Goal: Find specific page/section: Find specific page/section

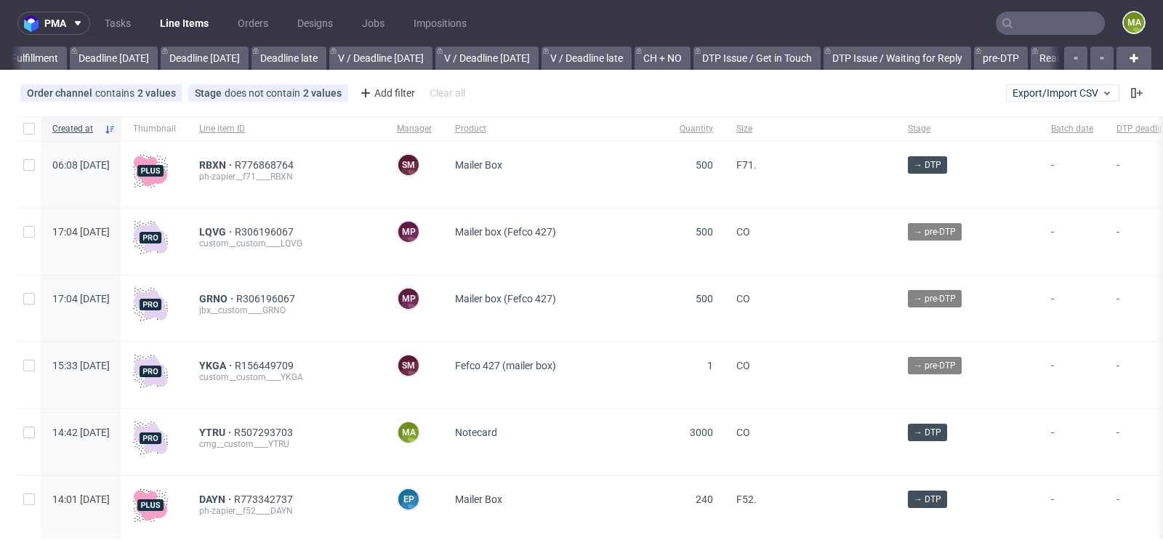
scroll to position [0, 1644]
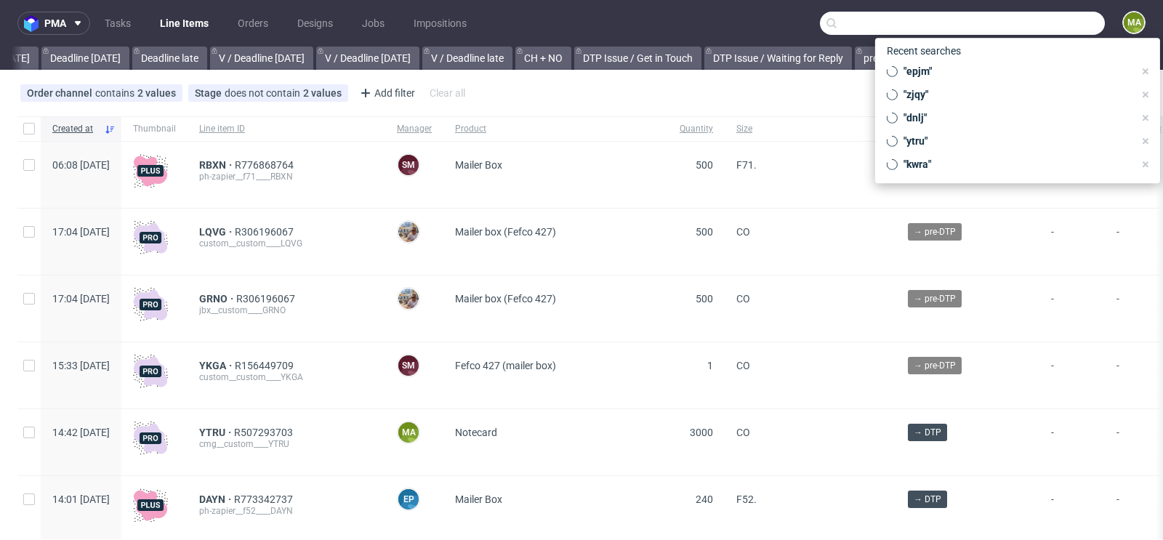
click at [1022, 24] on input "text" at bounding box center [962, 23] width 285 height 23
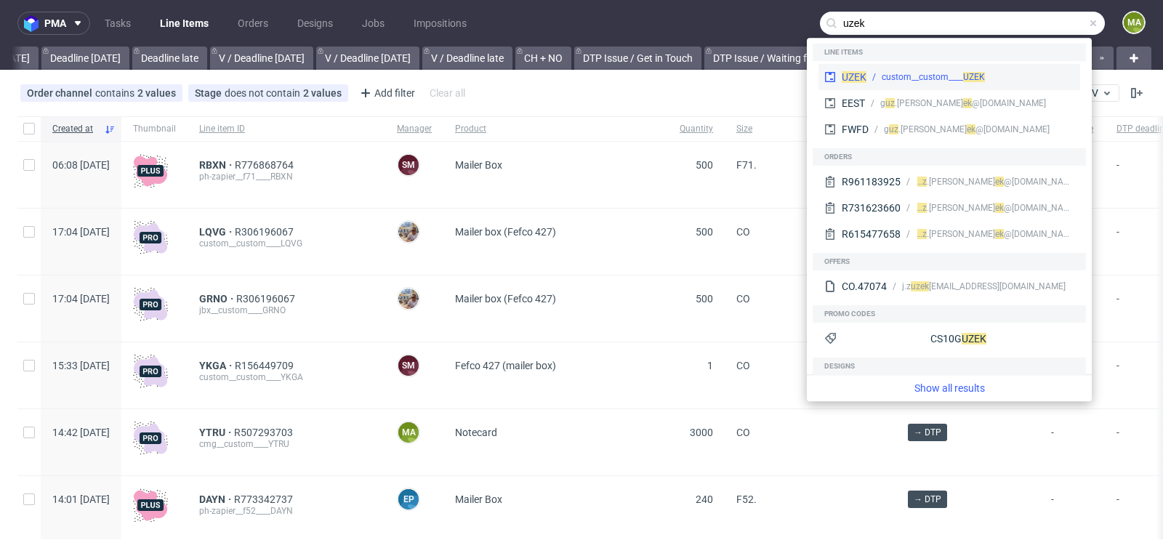
type input "uzek"
click at [916, 74] on div "custom__custom____ UZEK" at bounding box center [933, 77] width 103 height 13
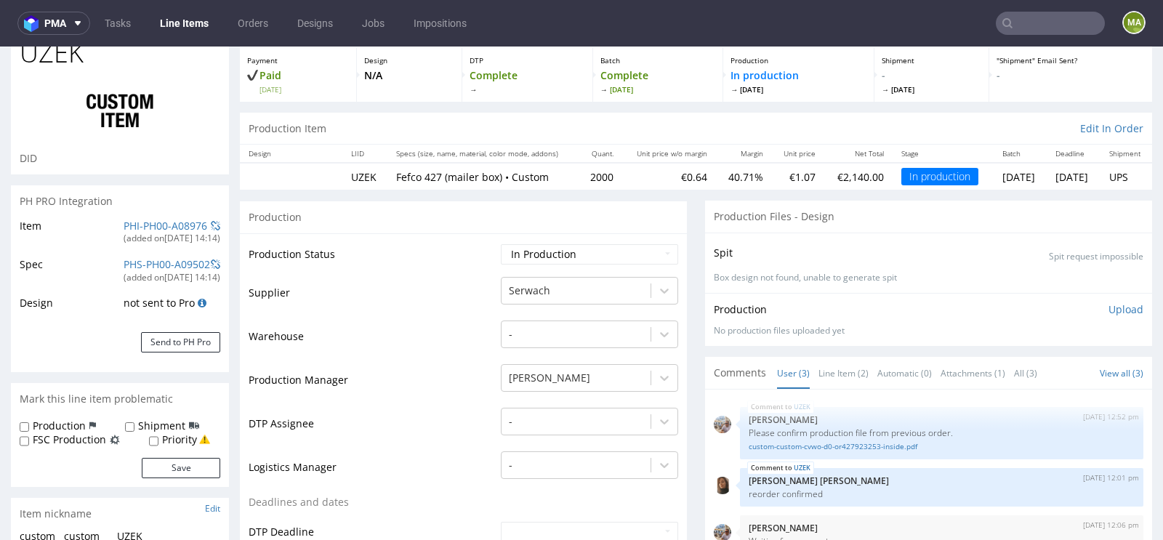
scroll to position [85, 0]
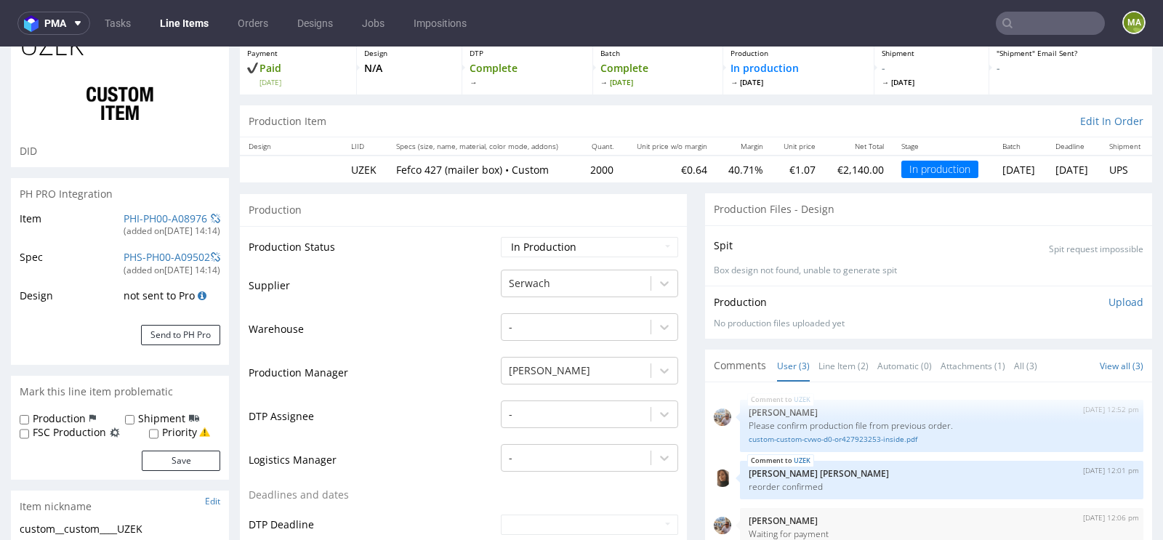
click at [1087, 18] on input "text" at bounding box center [1050, 23] width 109 height 23
click at [1086, 18] on input "text" at bounding box center [1050, 23] width 109 height 23
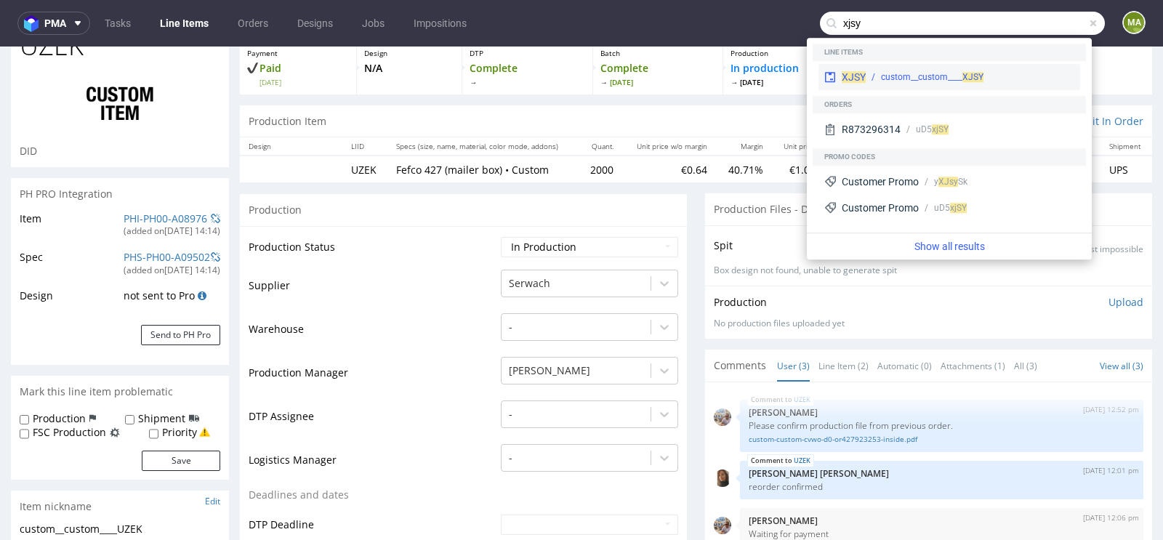
type input "xjsy"
click at [917, 73] on div "custom__custom____ XJSY" at bounding box center [932, 77] width 103 height 13
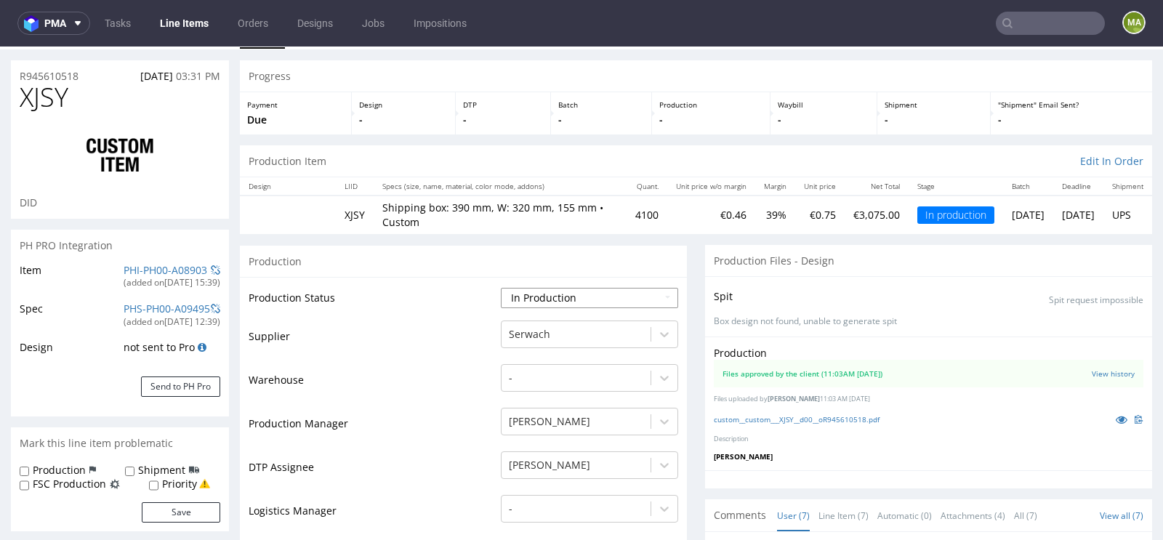
scroll to position [55, 0]
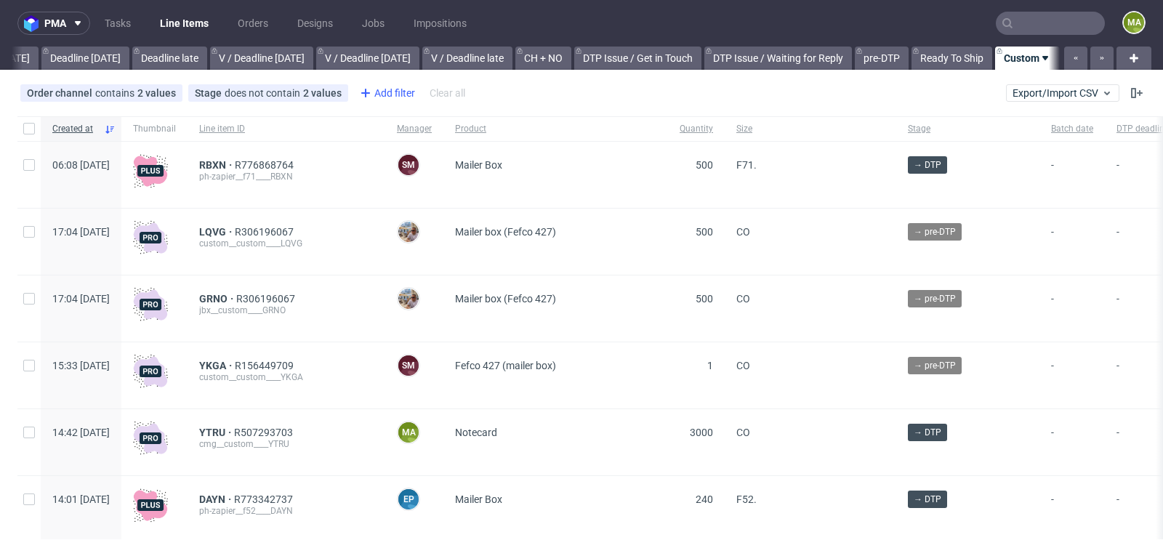
scroll to position [0, 1644]
click at [393, 88] on div "Add filter" at bounding box center [386, 92] width 64 height 23
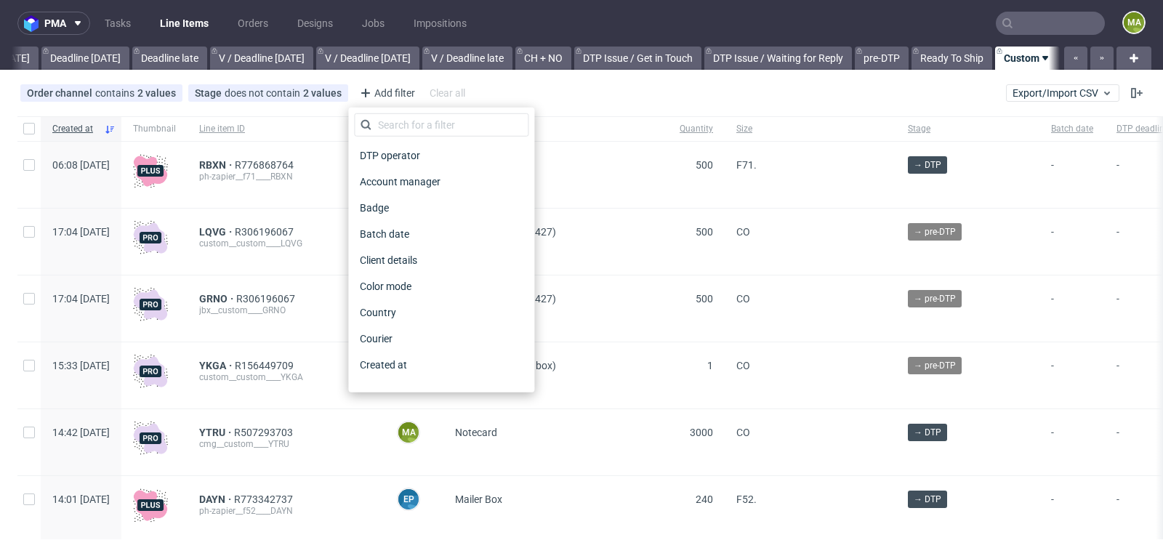
click at [398, 110] on div "DTP operator Account manager Badge Batch date Client details Color mode Country…" at bounding box center [441, 250] width 186 height 285
click at [394, 125] on input "text" at bounding box center [441, 124] width 175 height 23
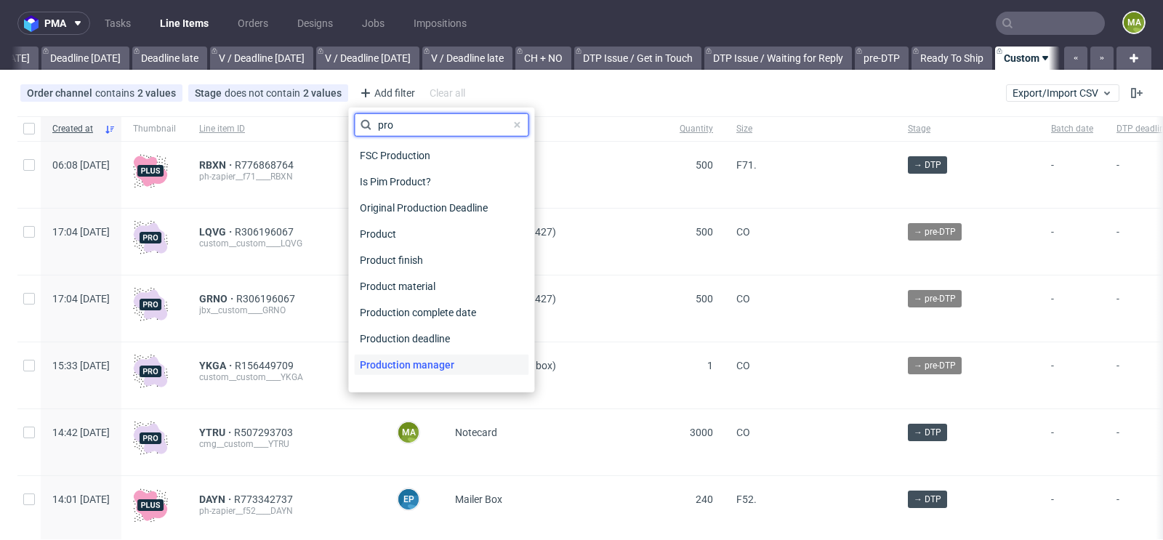
type input "pro"
click at [404, 358] on span "Production manager" at bounding box center [407, 365] width 106 height 20
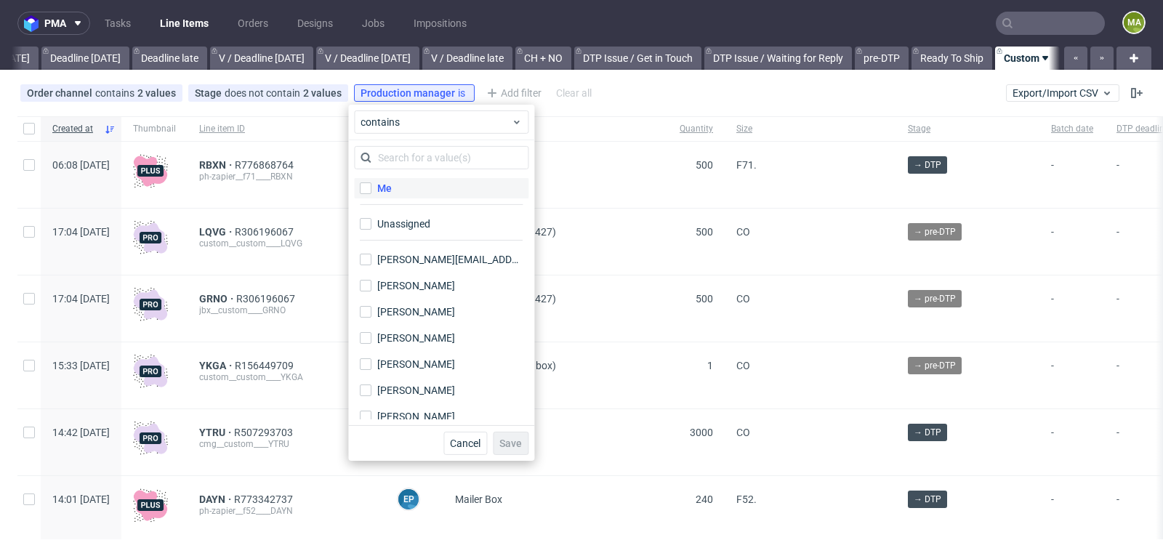
click at [396, 188] on label "Me" at bounding box center [441, 188] width 175 height 20
click at [372, 188] on input "Me" at bounding box center [366, 188] width 12 height 12
checkbox input "true"
click at [521, 444] on span "Save" at bounding box center [511, 443] width 23 height 10
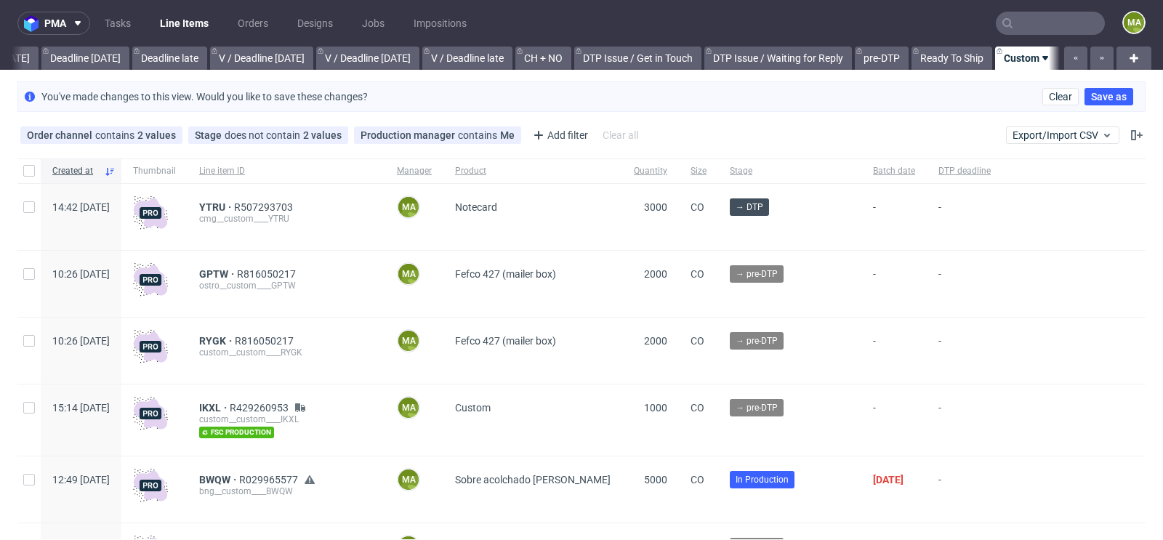
scroll to position [29, 0]
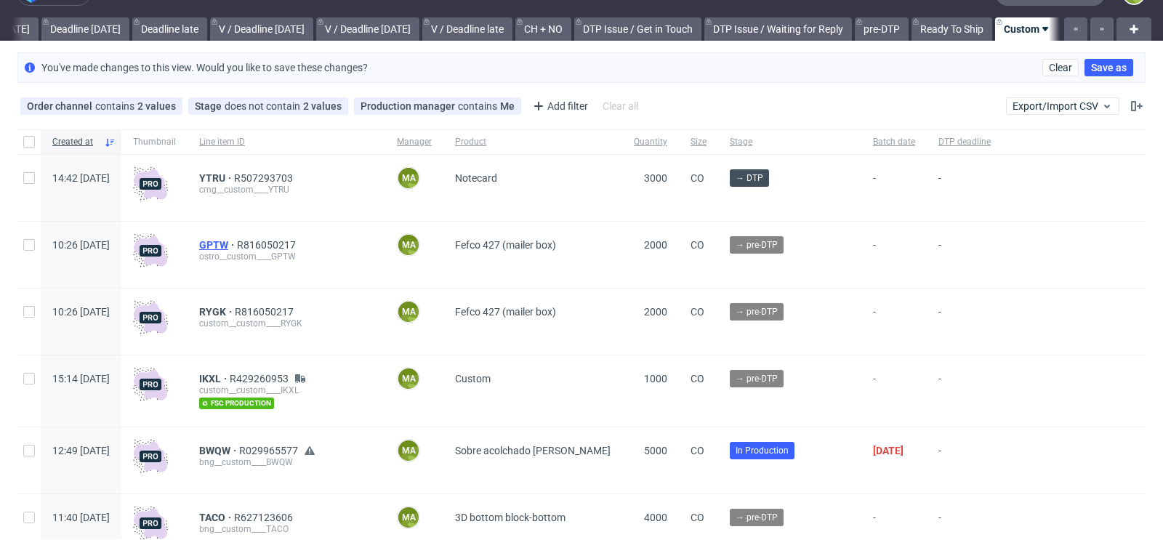
click at [237, 244] on span "GPTW" at bounding box center [218, 245] width 38 height 12
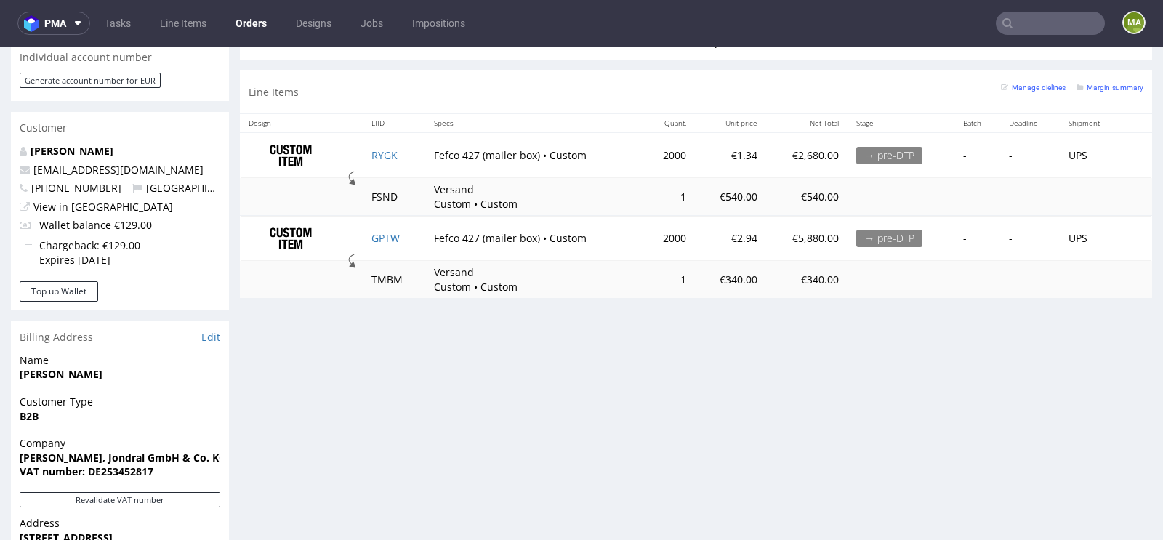
scroll to position [682, 0]
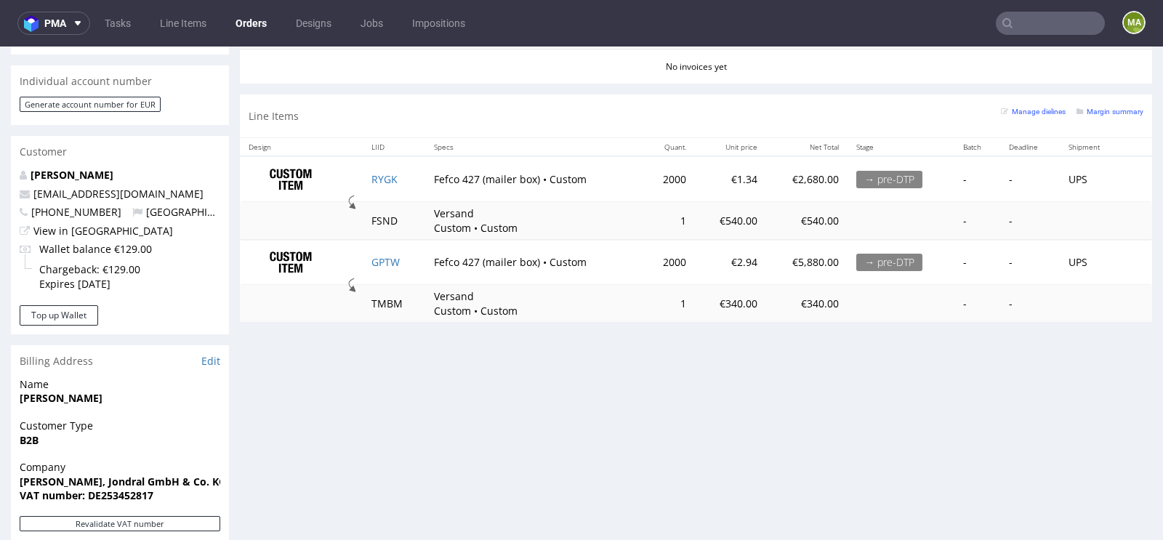
click at [1099, 113] on div "Margin summary" at bounding box center [1110, 110] width 67 height 15
click at [1107, 108] on small "Margin summary" at bounding box center [1110, 112] width 67 height 8
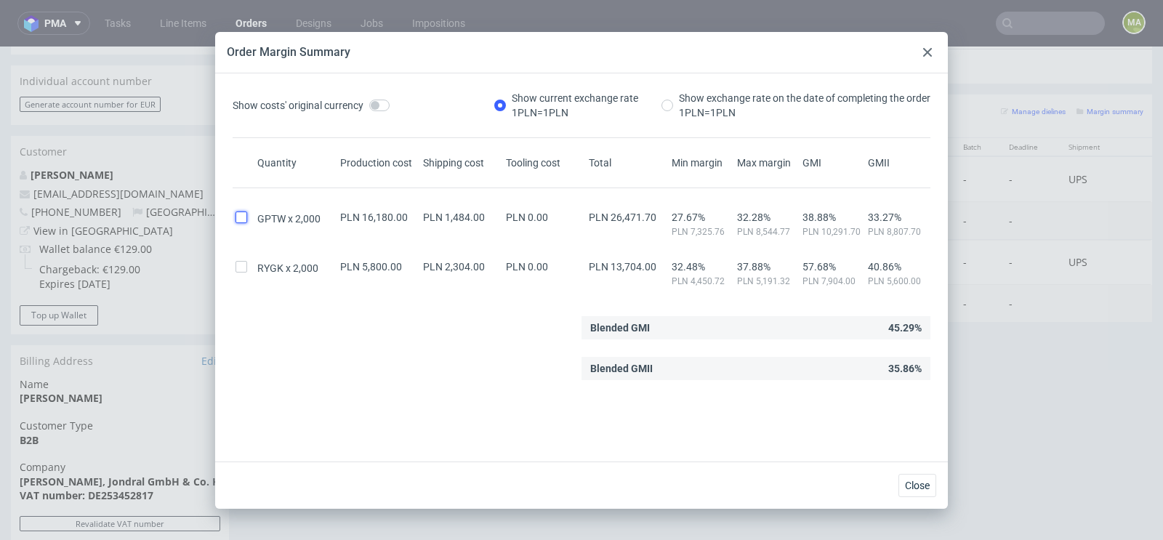
click at [242, 217] on input "checkbox" at bounding box center [242, 218] width 12 height 12
checkbox input "true"
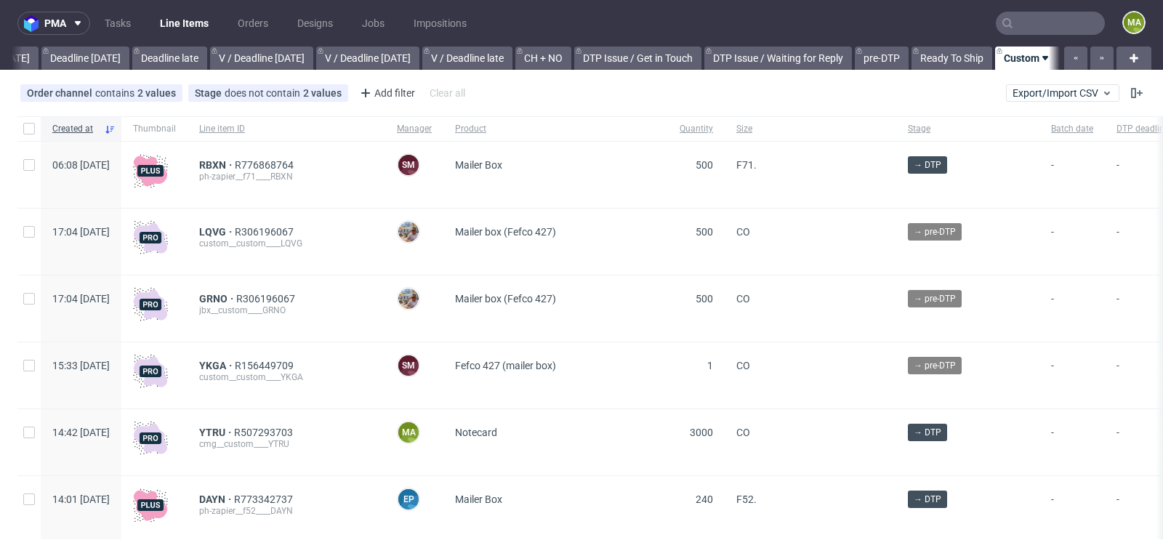
scroll to position [0, 1644]
click at [393, 87] on div "Add filter" at bounding box center [386, 92] width 64 height 23
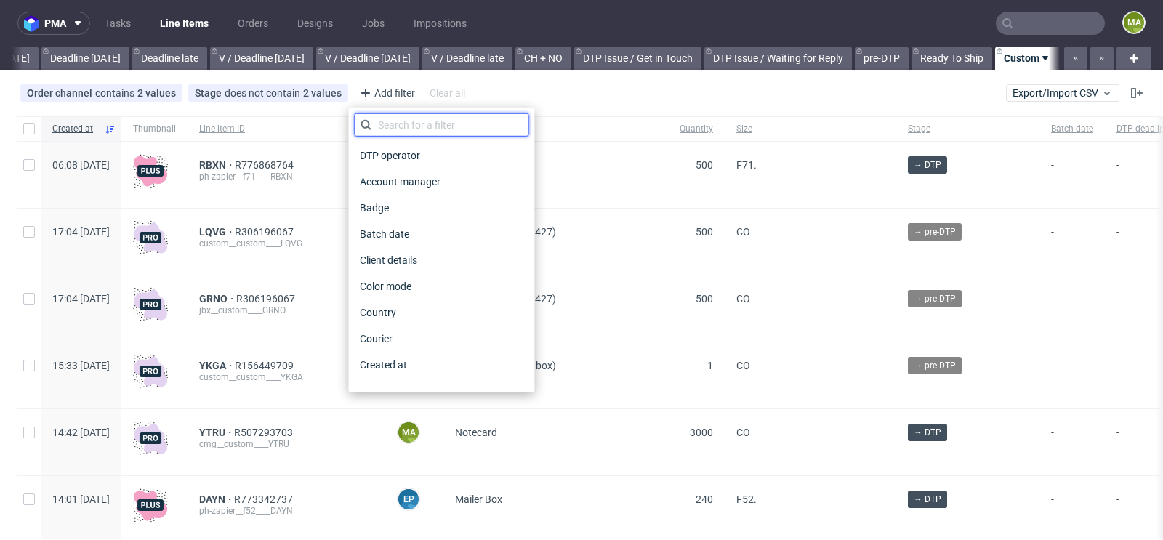
click at [405, 124] on input "text" at bounding box center [441, 124] width 175 height 23
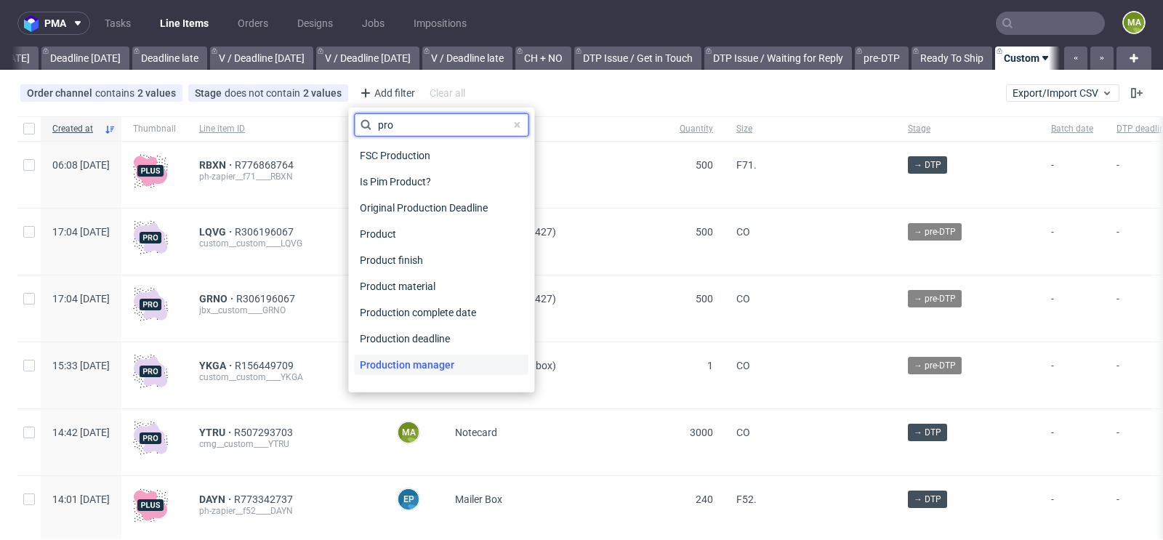
type input "pro"
click at [429, 363] on span "Production manager" at bounding box center [407, 365] width 106 height 20
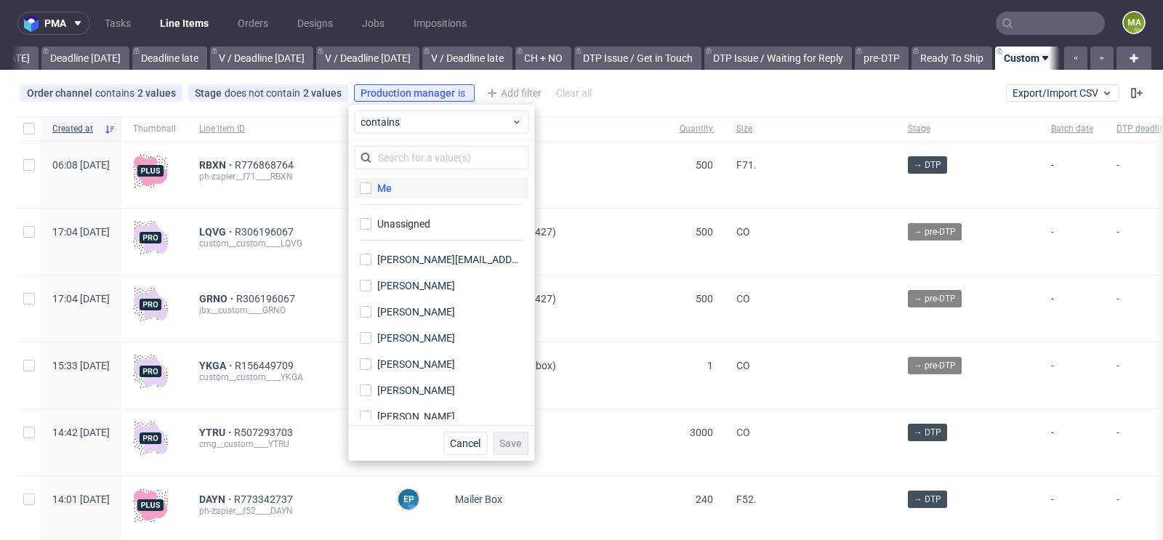
click at [412, 188] on label "Me" at bounding box center [441, 188] width 175 height 20
click at [372, 188] on input "Me" at bounding box center [366, 188] width 12 height 12
checkbox input "true"
click at [522, 441] on span "Save" at bounding box center [511, 443] width 23 height 10
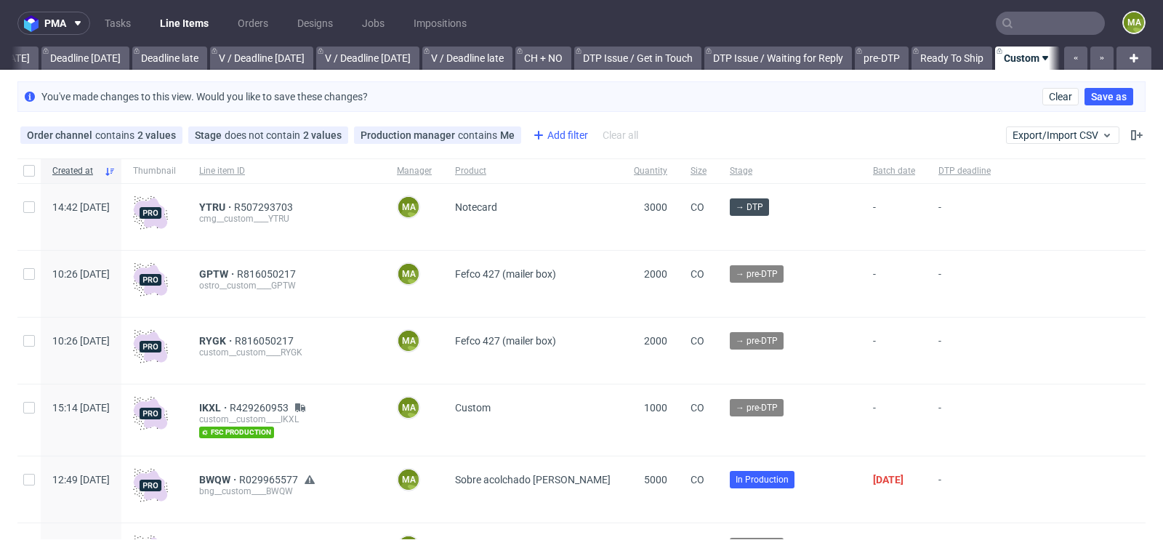
click at [566, 138] on div "Add filter" at bounding box center [559, 135] width 64 height 23
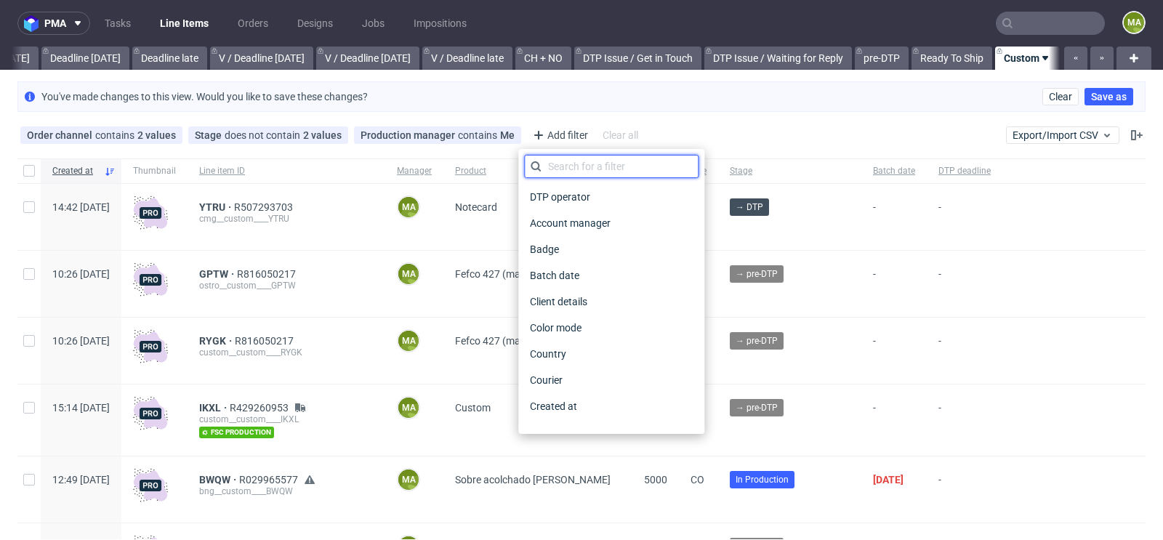
click at [567, 175] on input "text" at bounding box center [611, 166] width 175 height 23
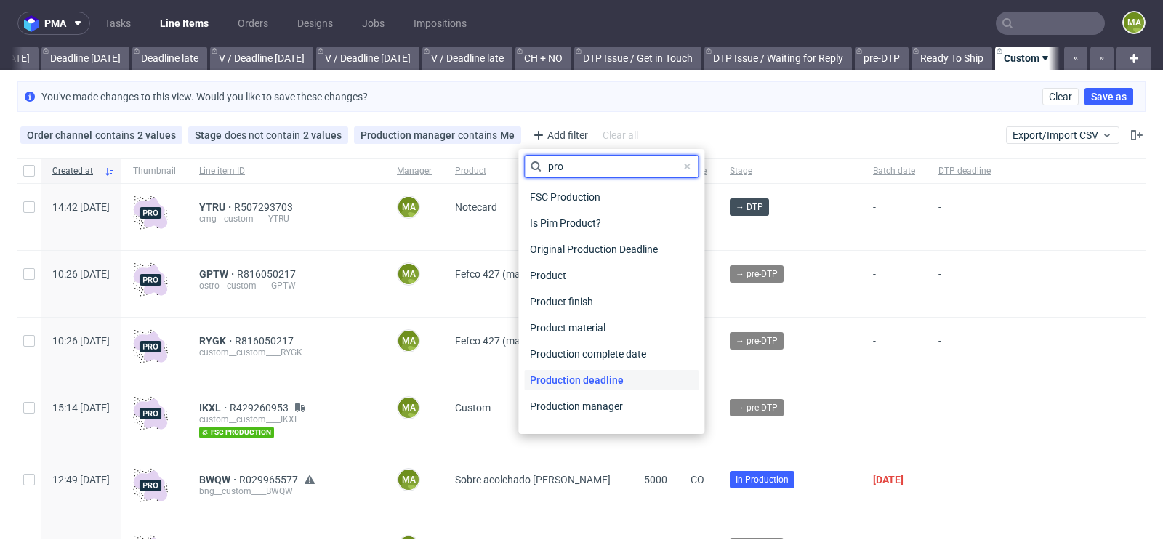
type input "pro"
click at [670, 385] on div "Production deadline" at bounding box center [611, 380] width 175 height 20
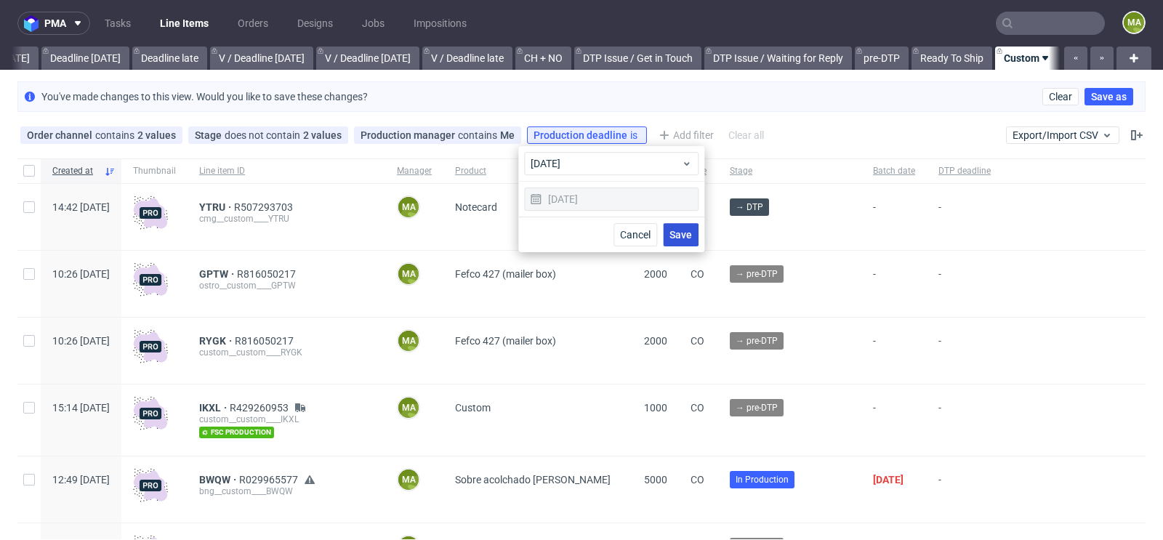
click at [681, 223] on button "Save" at bounding box center [681, 234] width 36 height 23
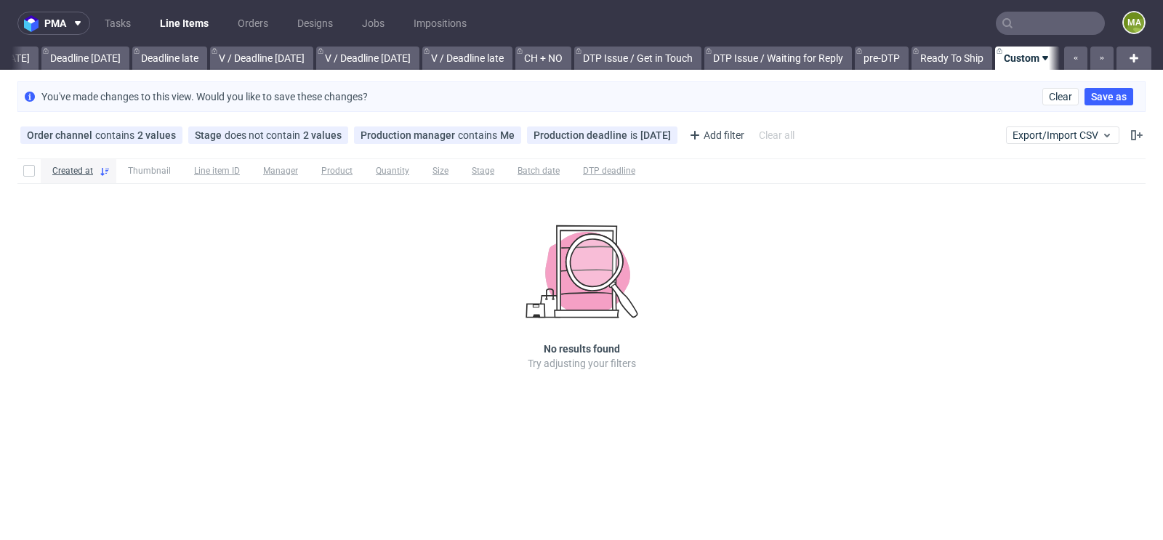
scroll to position [0, 1631]
click at [659, 134] on icon at bounding box center [665, 135] width 12 height 12
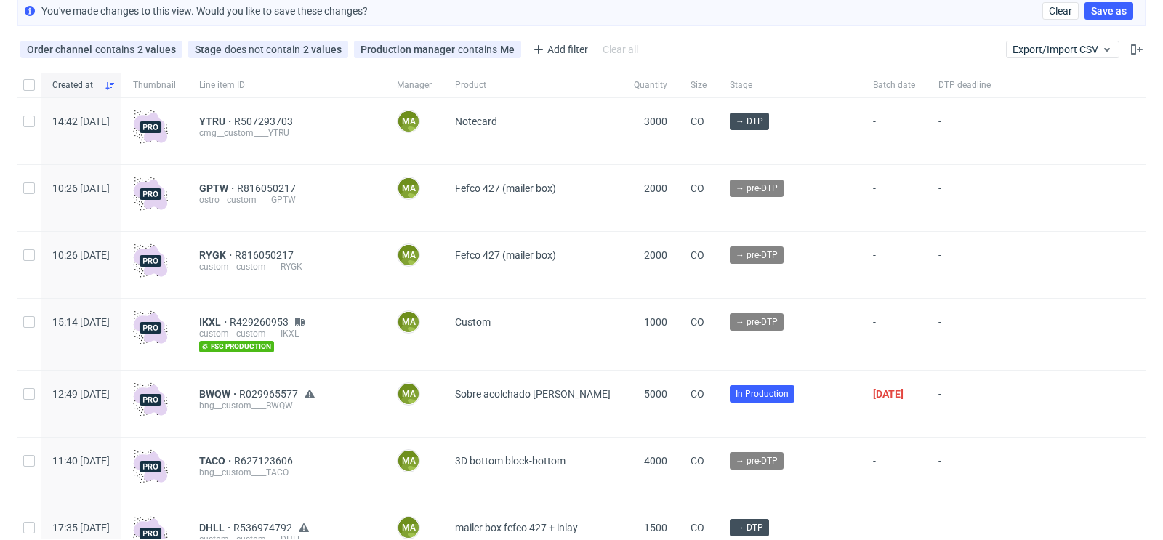
scroll to position [109, 0]
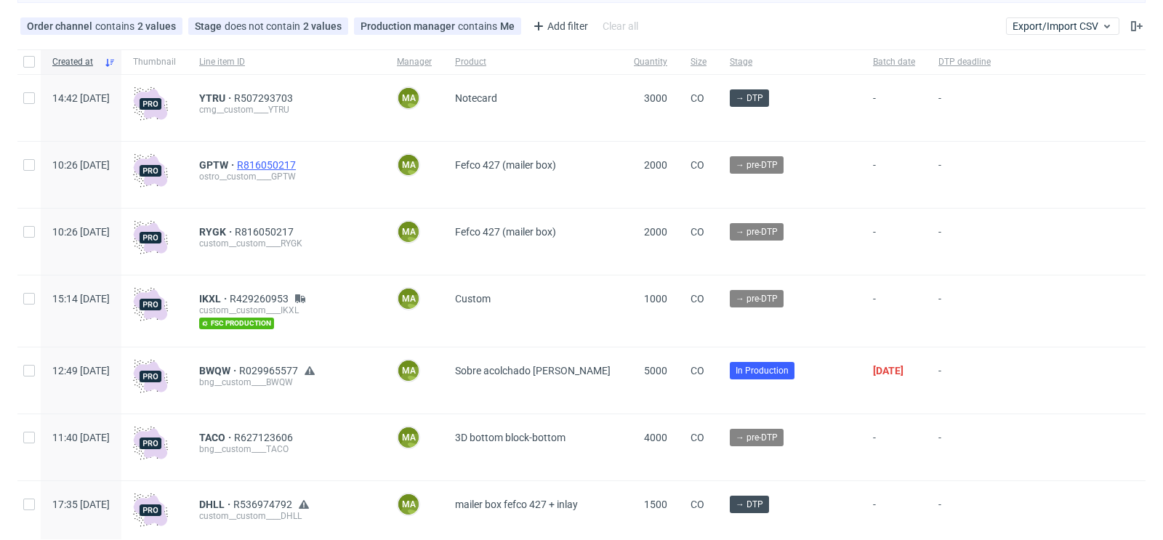
click at [299, 164] on span "R816050217" at bounding box center [268, 165] width 62 height 12
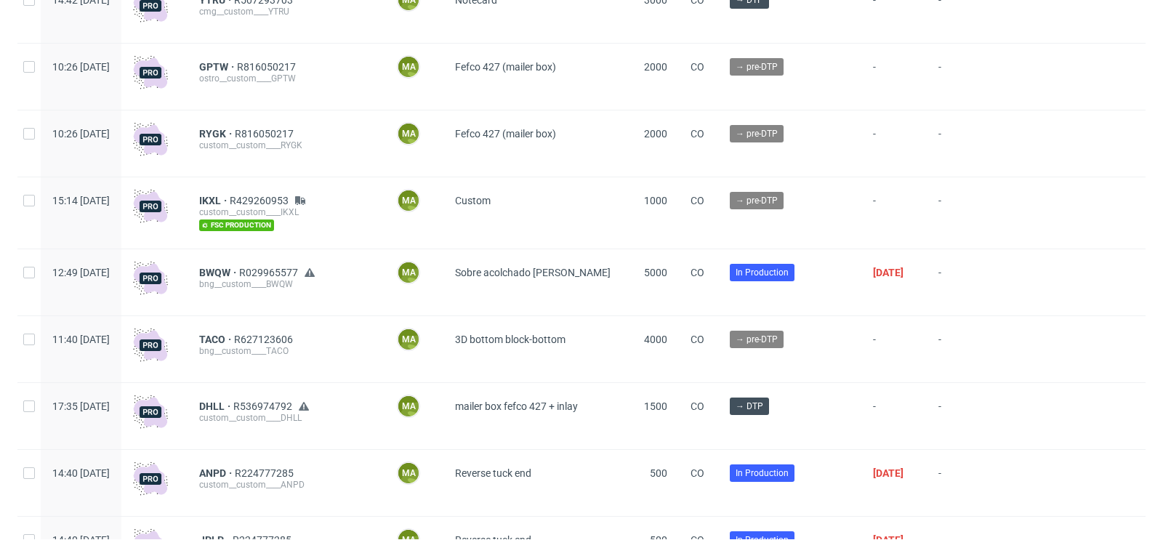
scroll to position [212, 0]
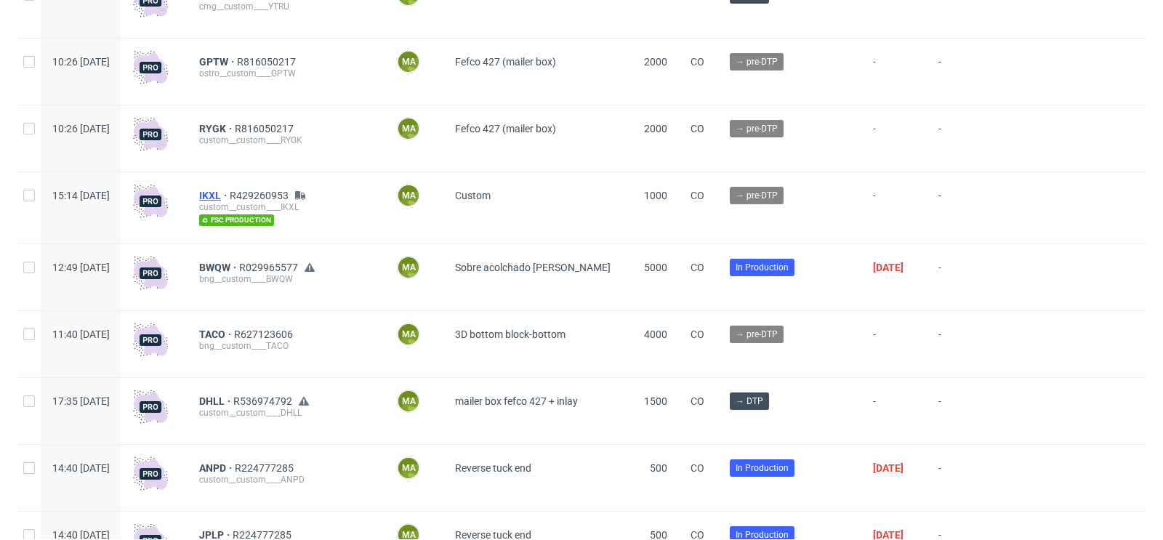
click at [230, 194] on span "IKXL" at bounding box center [214, 196] width 31 height 12
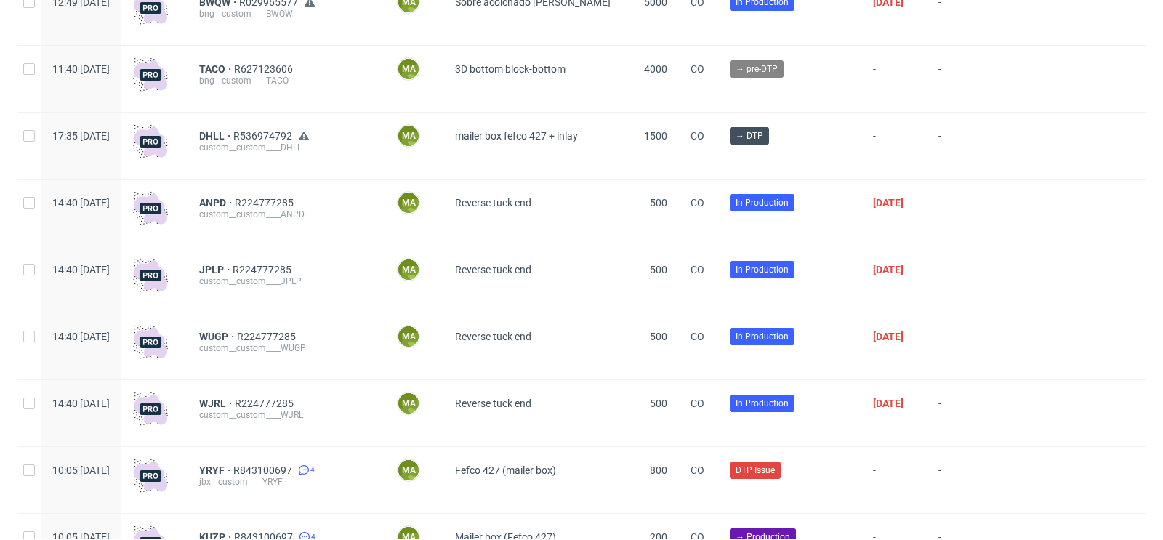
scroll to position [480, 0]
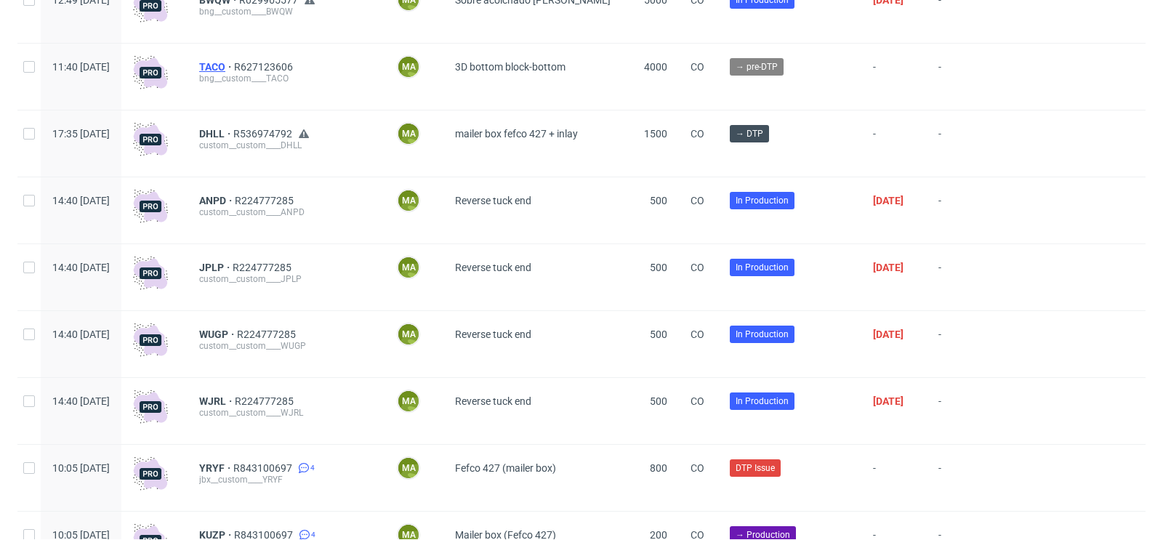
click at [234, 67] on span "TACO" at bounding box center [216, 67] width 35 height 12
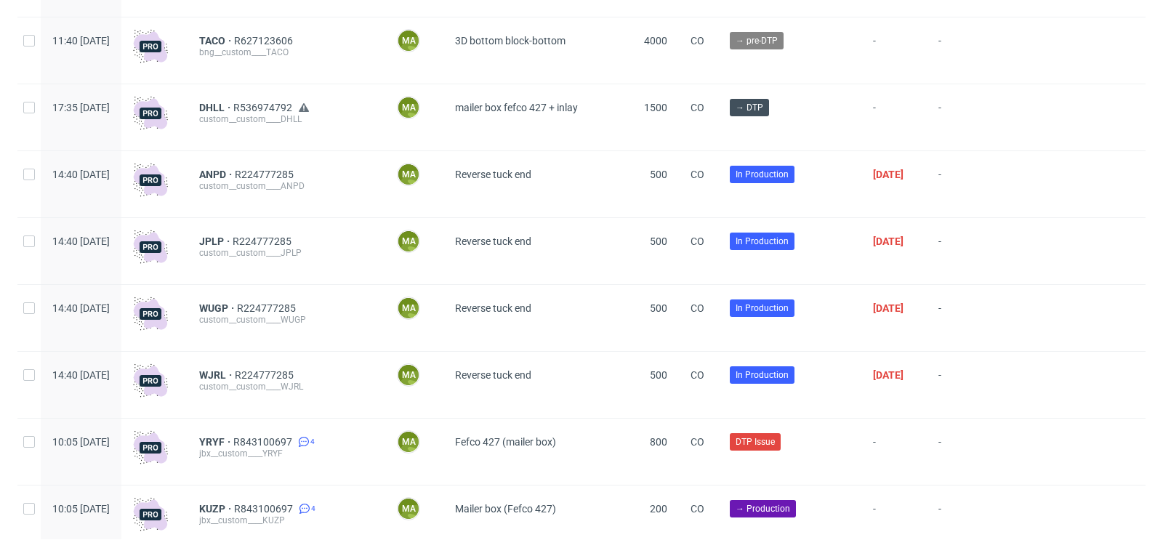
scroll to position [518, 0]
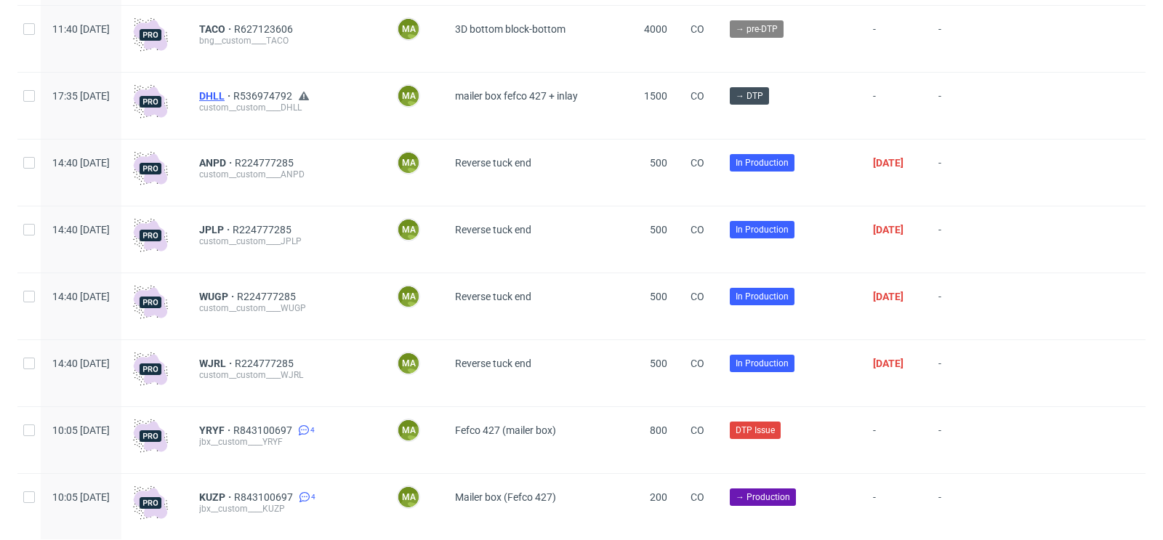
click at [233, 90] on span "DHLL" at bounding box center [216, 96] width 34 height 12
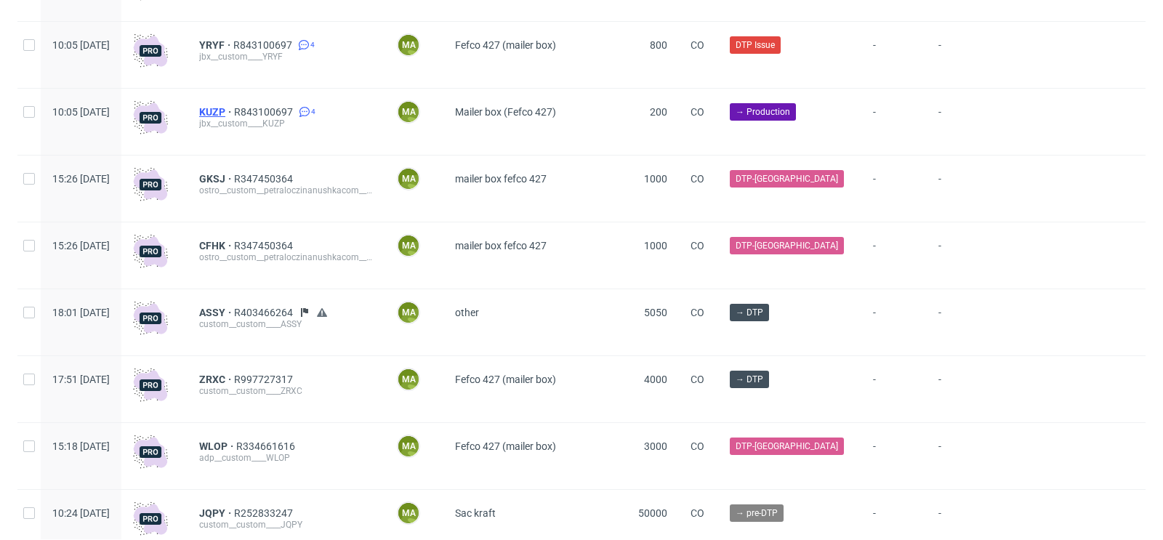
scroll to position [913, 0]
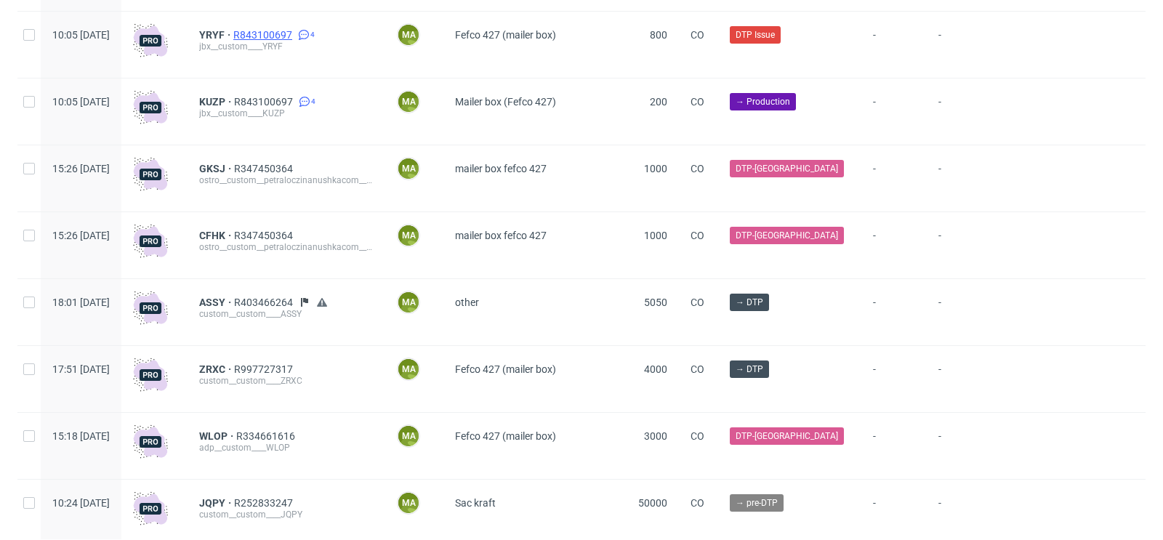
click at [295, 36] on span "R843100697" at bounding box center [264, 35] width 62 height 12
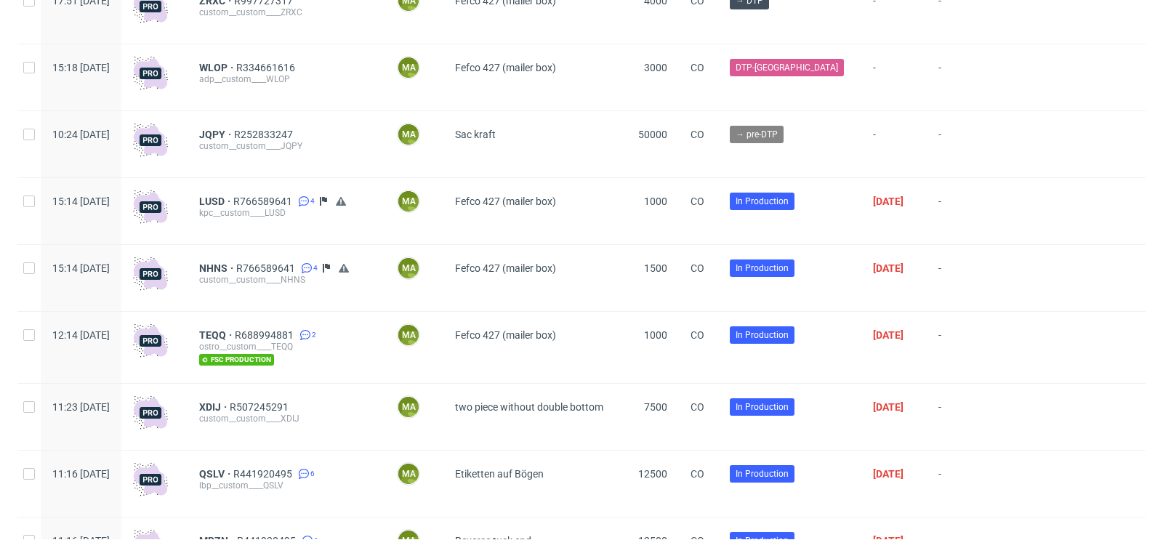
scroll to position [1324, 0]
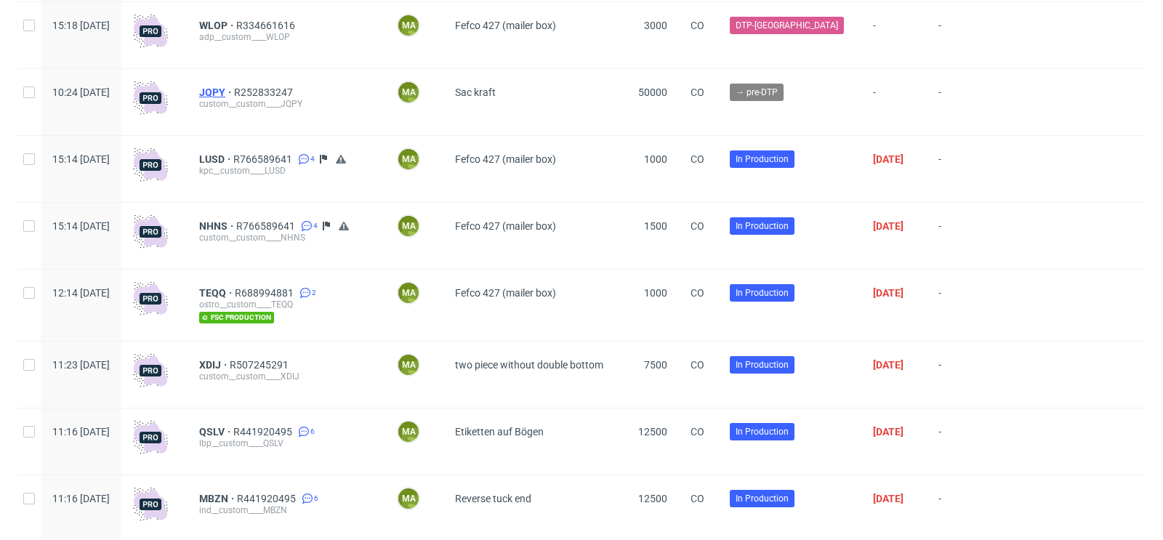
click at [234, 95] on span "JQPY" at bounding box center [216, 93] width 35 height 12
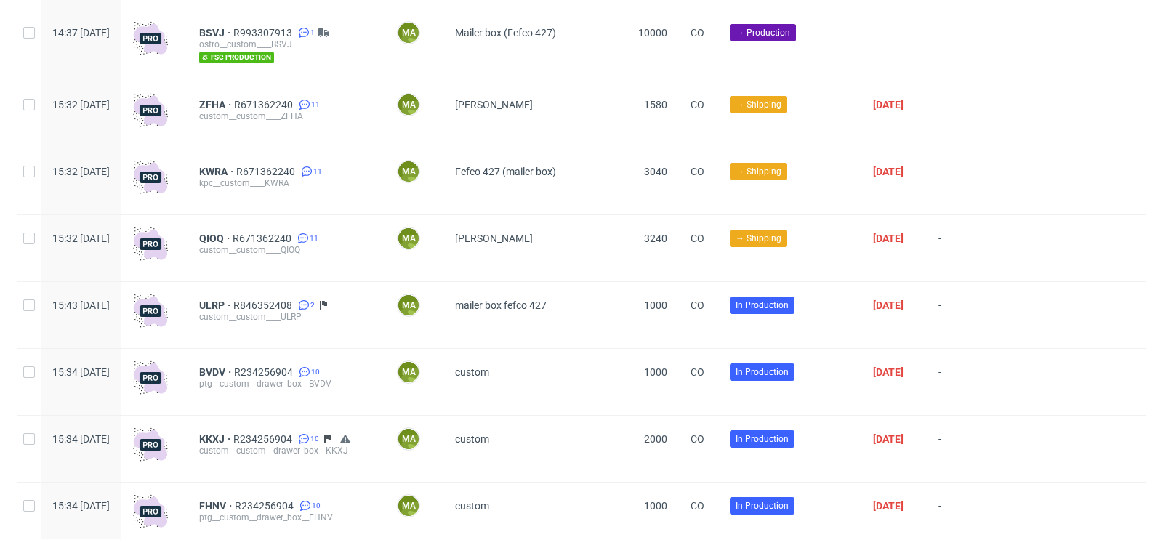
scroll to position [2398, 0]
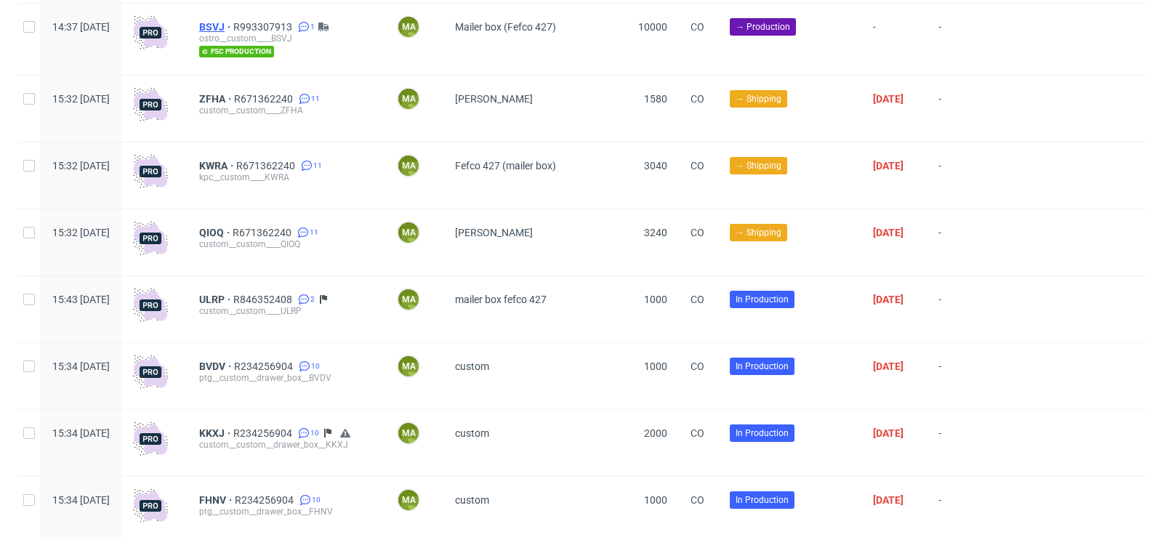
click at [233, 28] on span "BSVJ" at bounding box center [216, 27] width 34 height 12
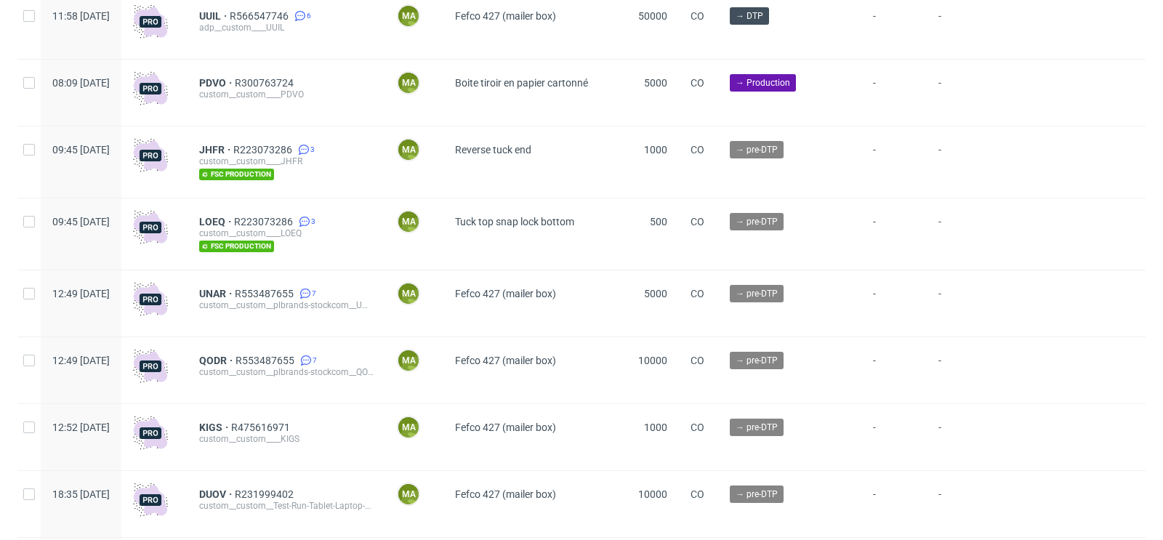
scroll to position [4005, 0]
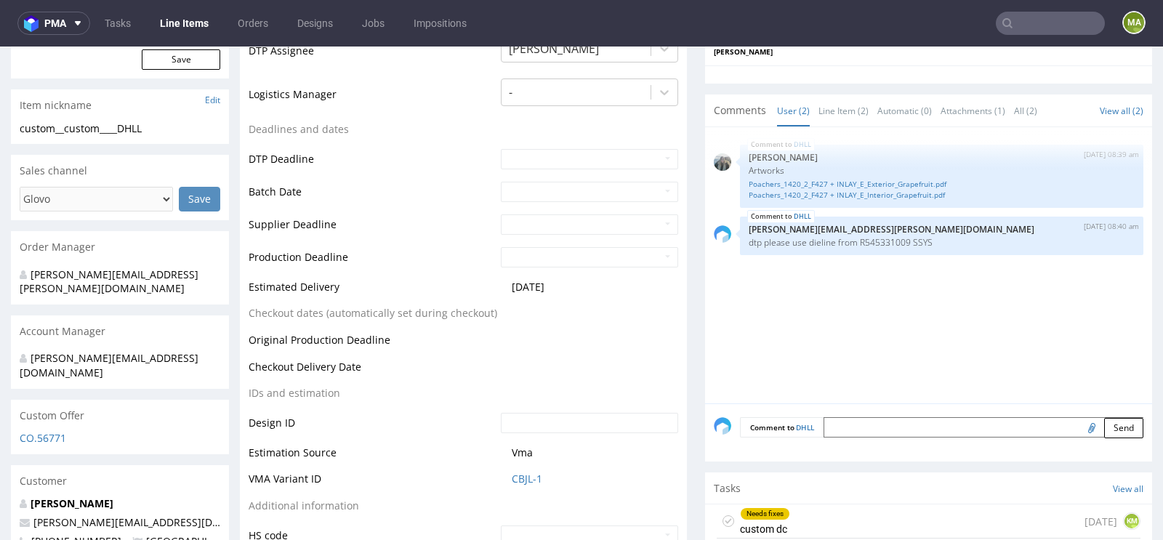
scroll to position [468, 0]
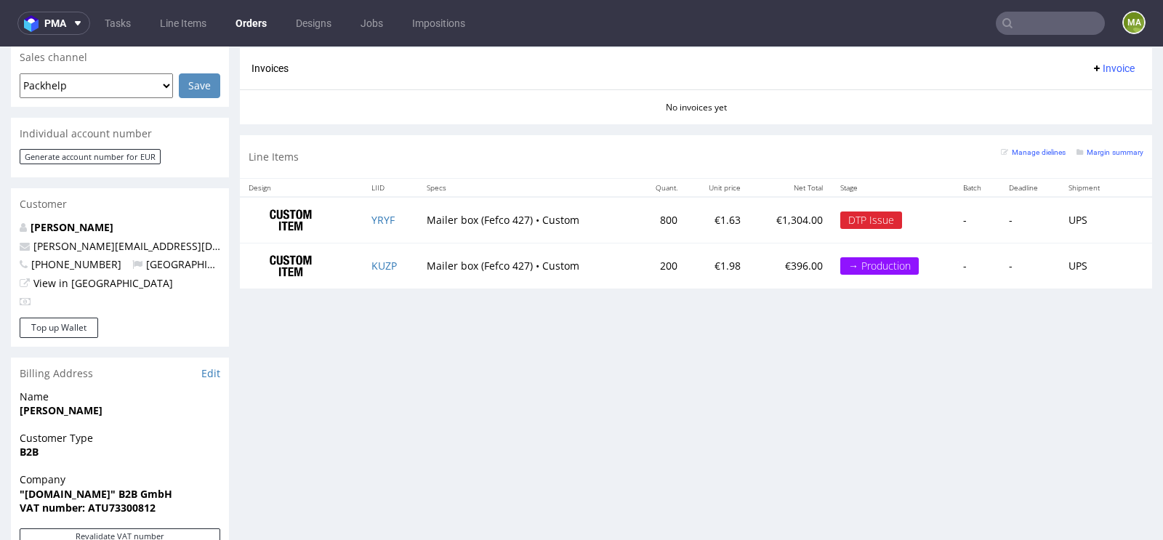
scroll to position [633, 0]
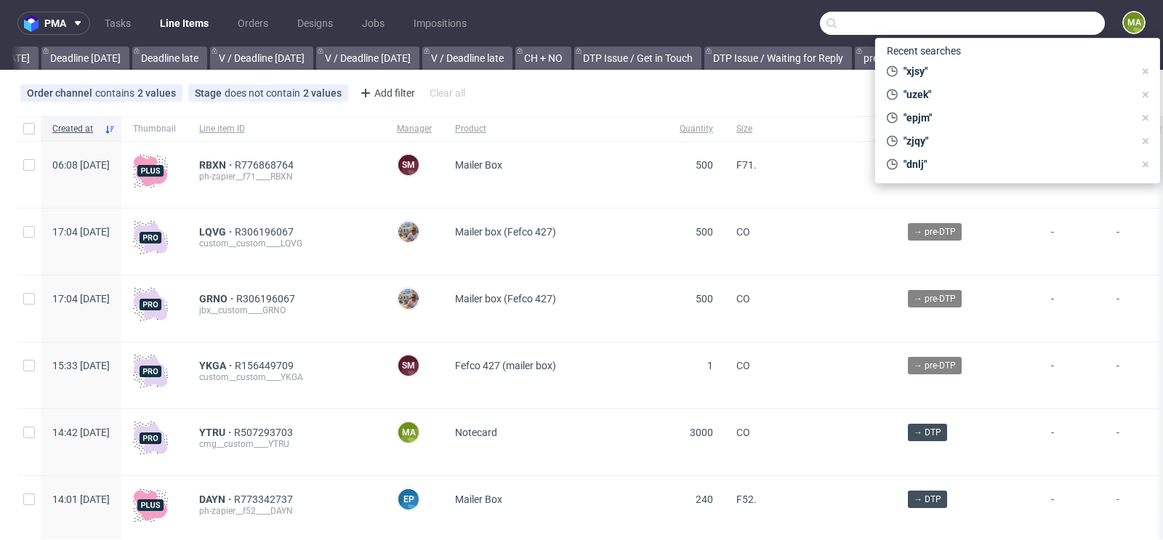
click at [1024, 25] on input "text" at bounding box center [962, 23] width 285 height 23
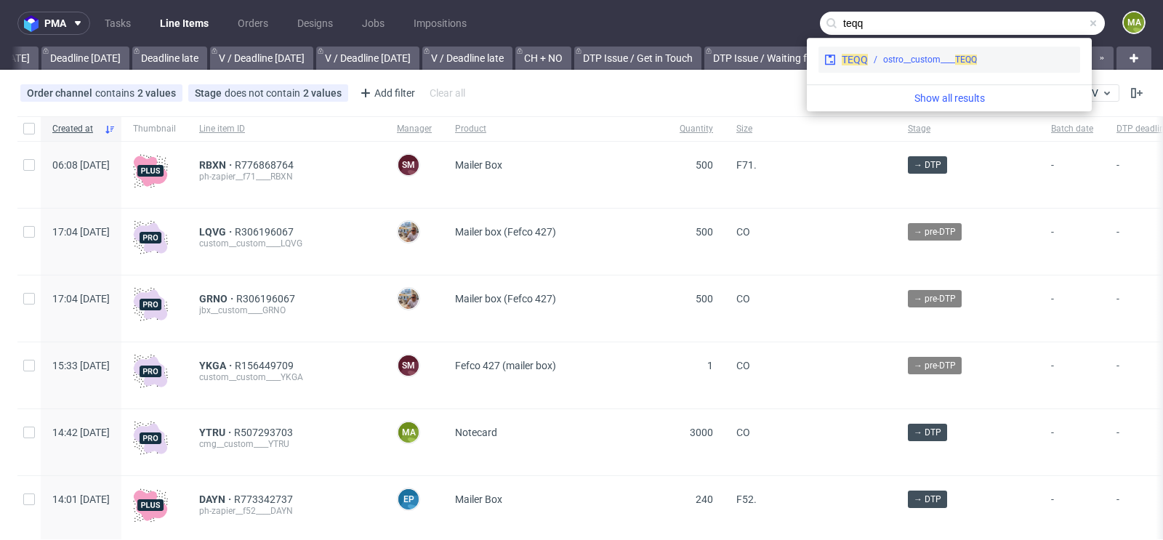
type input "teqq"
click at [947, 52] on div "TEQQ ostro__custom____ TEQQ" at bounding box center [950, 60] width 262 height 26
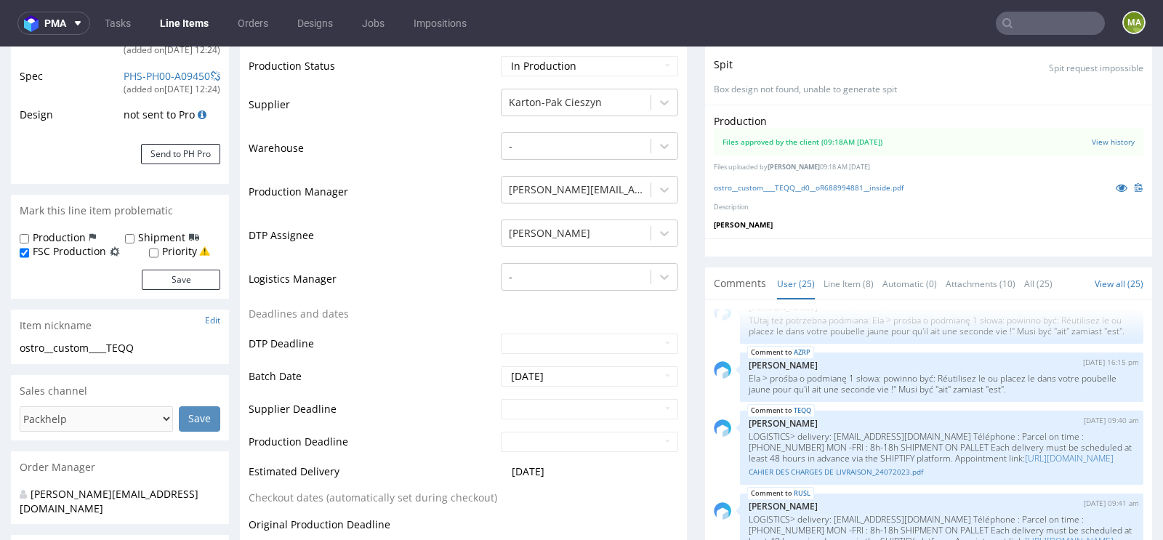
scroll to position [265, 0]
click at [533, 404] on input "text" at bounding box center [589, 410] width 177 height 20
click at [553, 384] on td "7" at bounding box center [555, 387] width 22 height 22
type input "[DATE]"
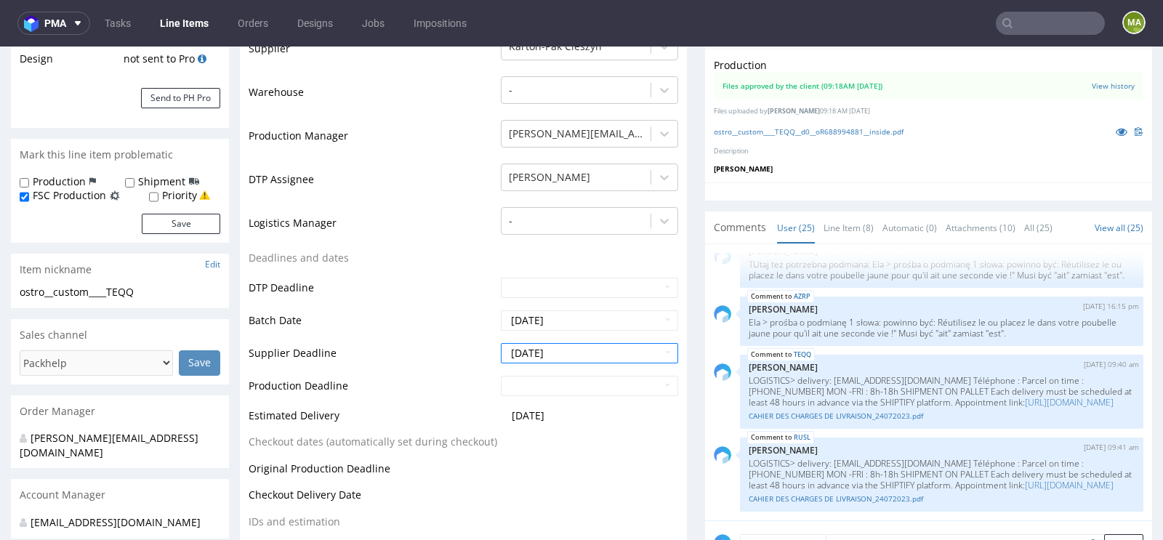
scroll to position [361, 0]
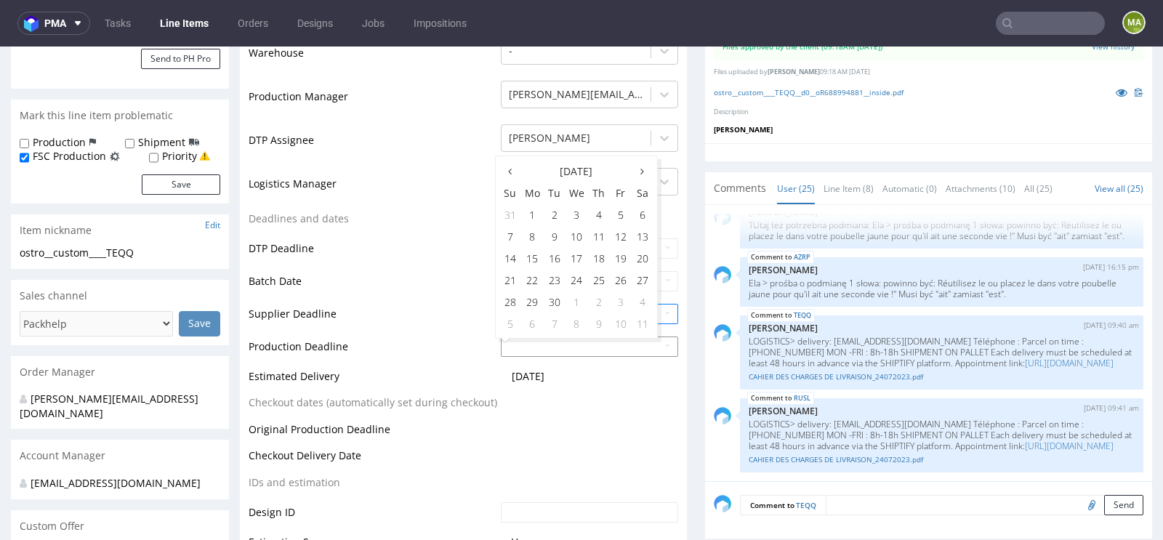
click at [529, 342] on input "text" at bounding box center [589, 347] width 177 height 20
click at [552, 326] on td "7" at bounding box center [555, 324] width 22 height 22
click at [544, 341] on input "[DATE]" at bounding box center [589, 347] width 177 height 20
click at [600, 231] on td "9" at bounding box center [599, 236] width 22 height 22
type input "[DATE]"
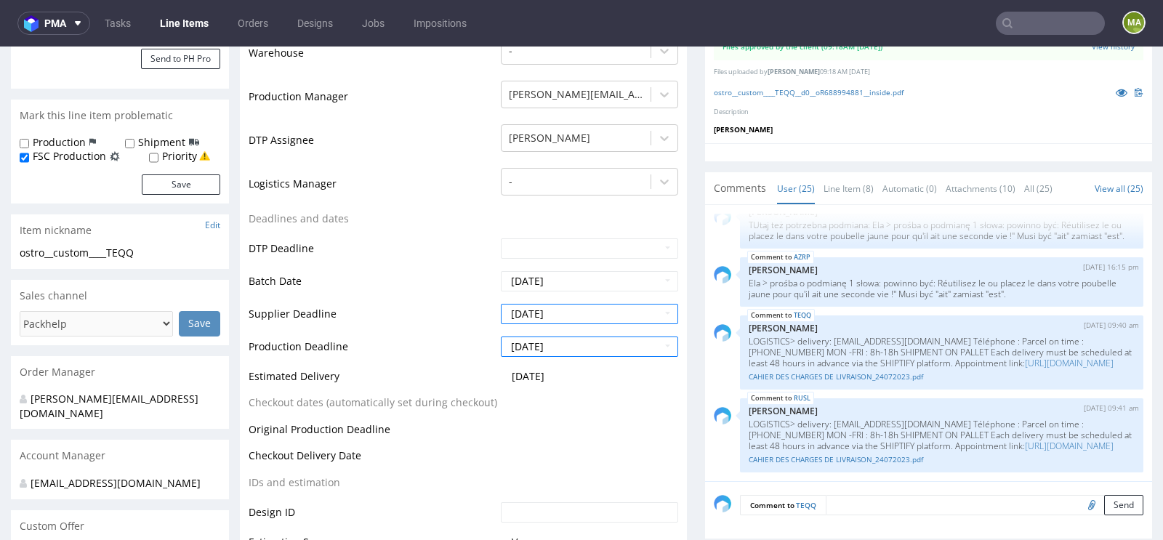
click at [447, 310] on td "Supplier Deadline" at bounding box center [373, 318] width 249 height 33
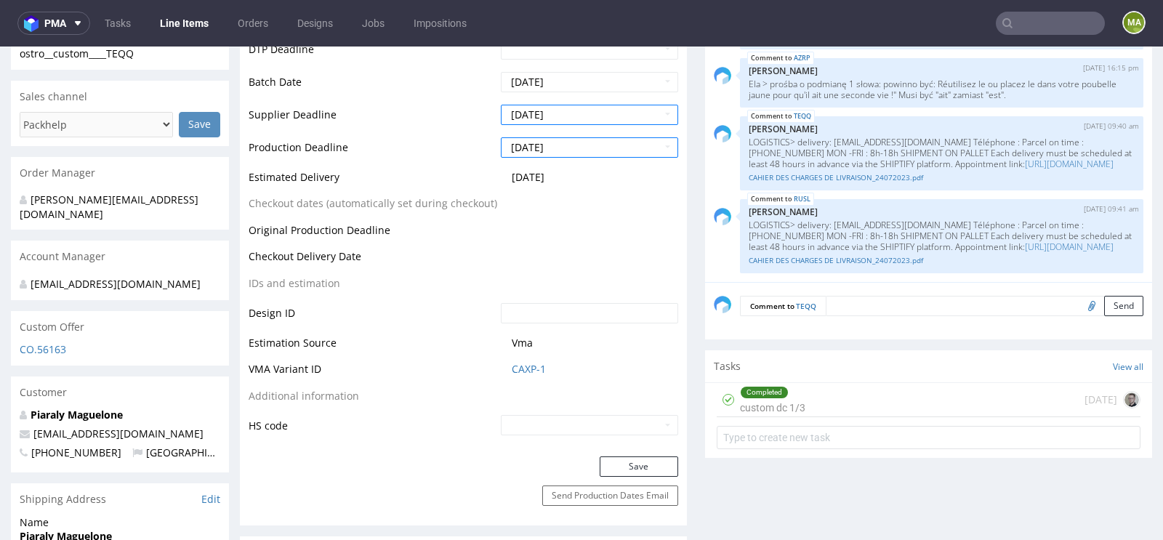
scroll to position [570, 0]
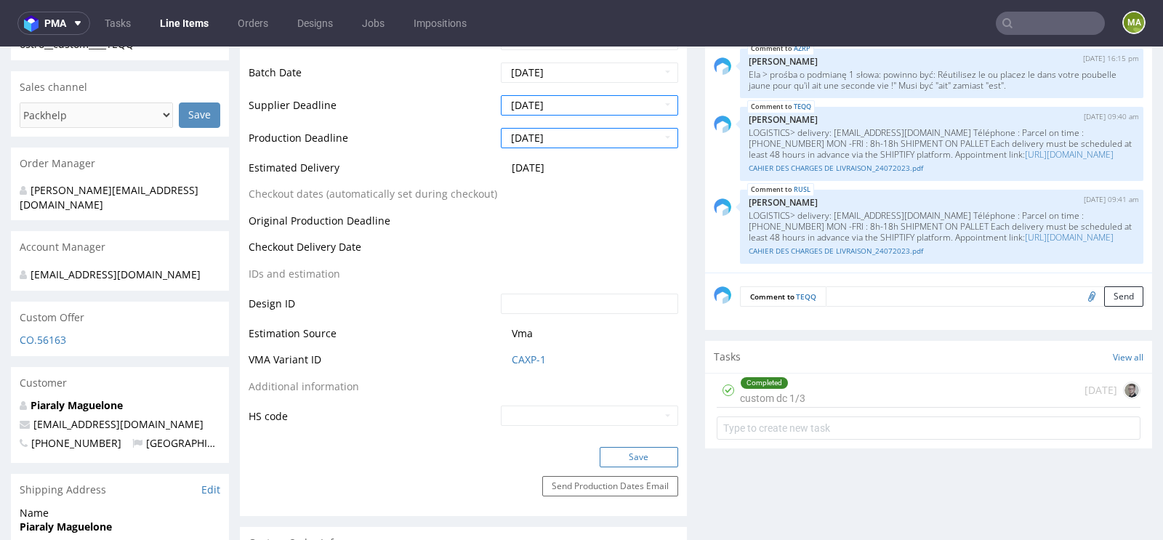
click at [640, 452] on button "Save" at bounding box center [639, 457] width 79 height 20
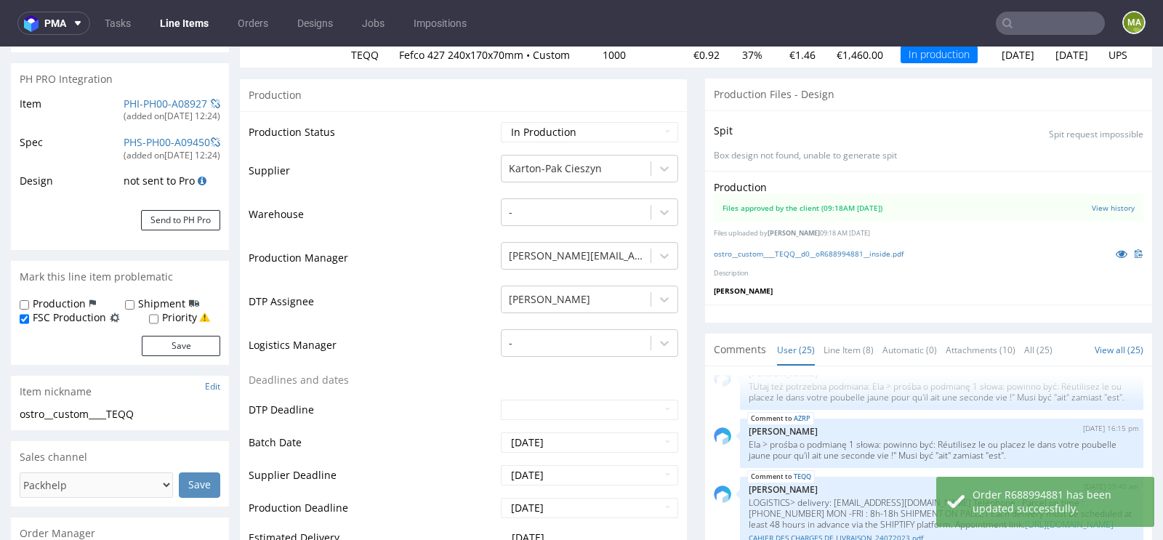
scroll to position [209, 0]
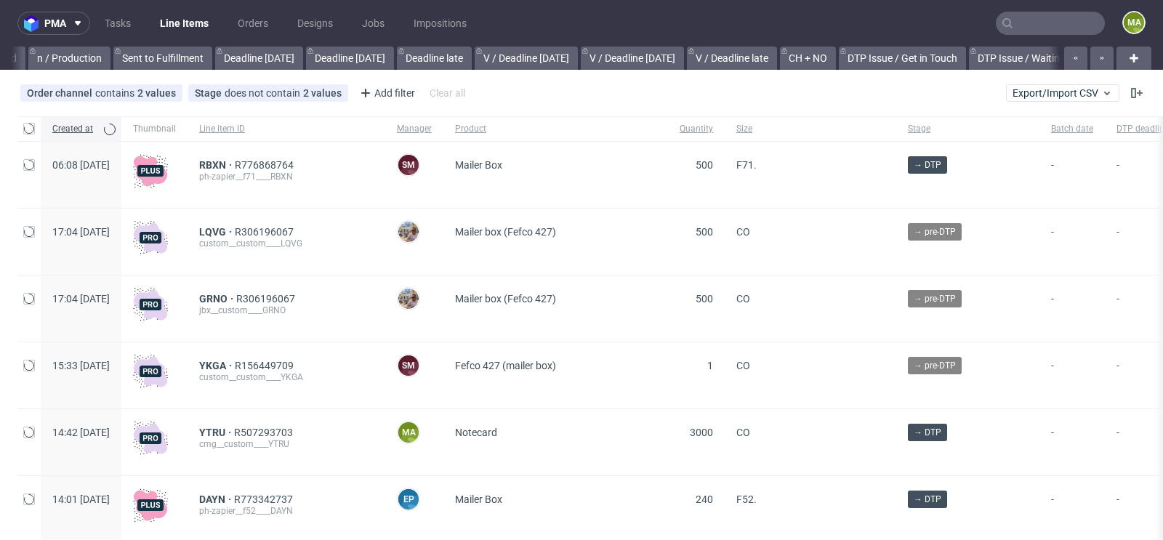
scroll to position [0, 1644]
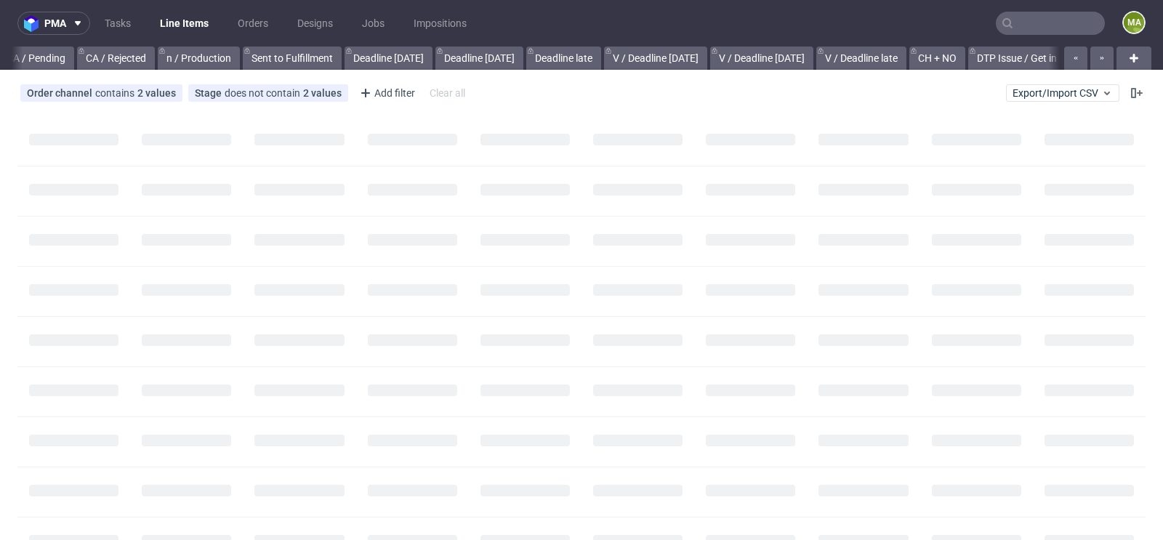
click at [1056, 31] on input "text" at bounding box center [1050, 23] width 109 height 23
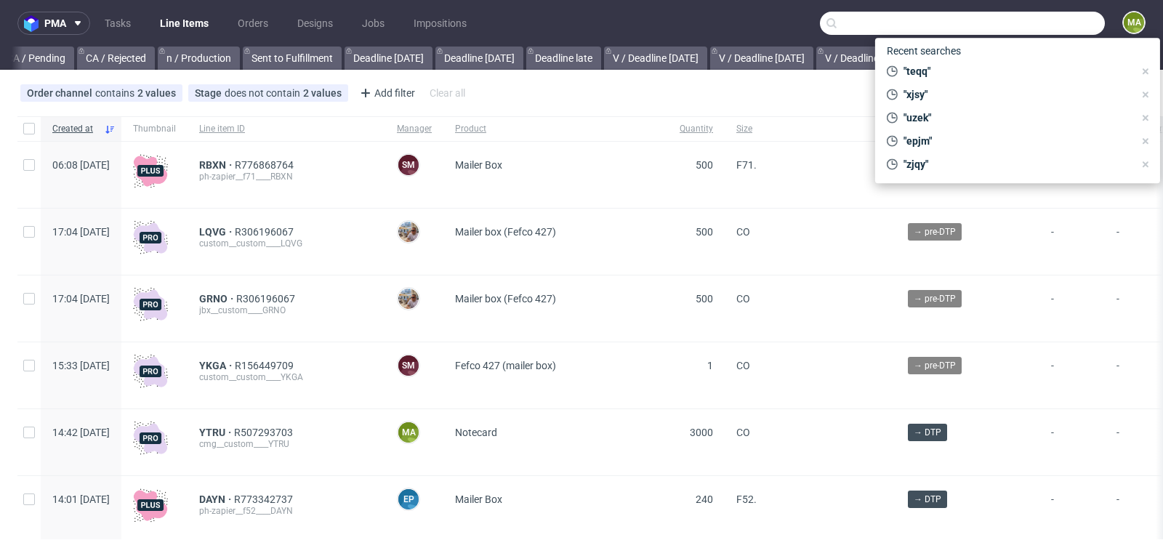
scroll to position [0, 1644]
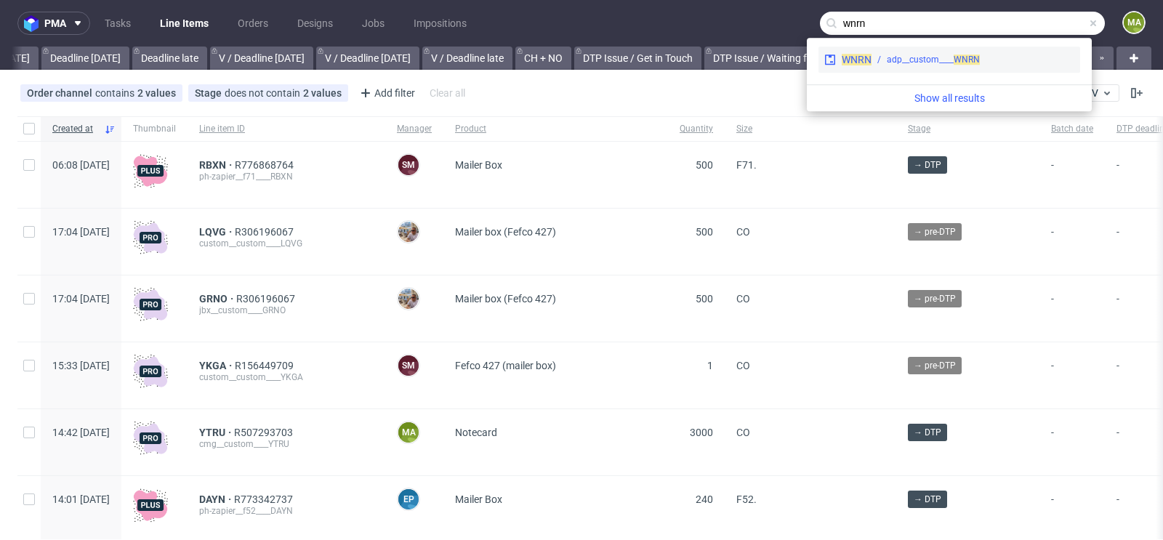
type input "wnrn"
click at [899, 65] on div "adp__custom____ WNRN" at bounding box center [933, 59] width 93 height 13
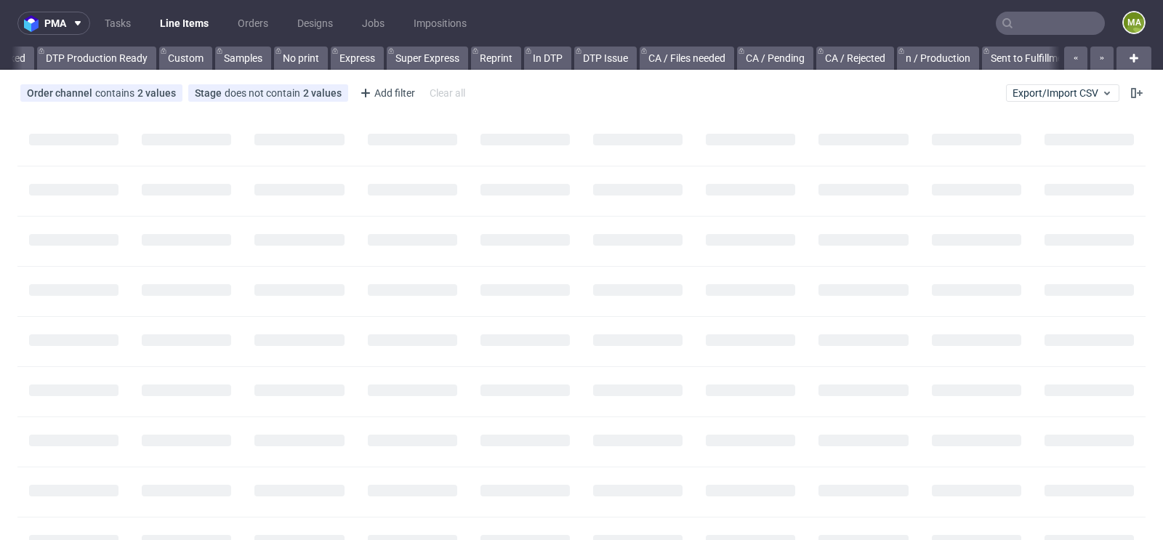
click at [1011, 21] on input "text" at bounding box center [1050, 23] width 109 height 23
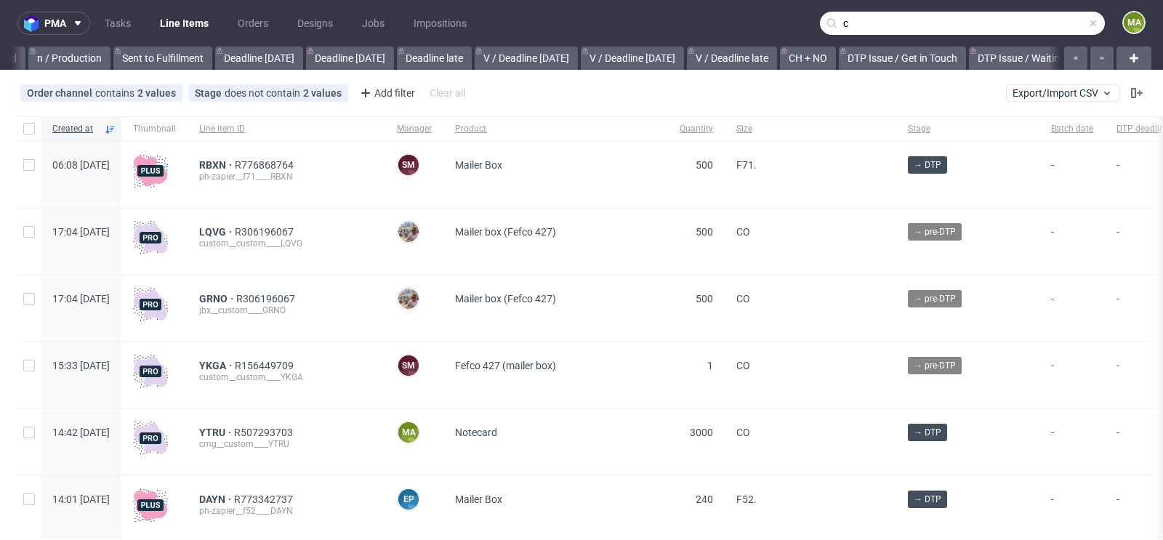
scroll to position [0, 1644]
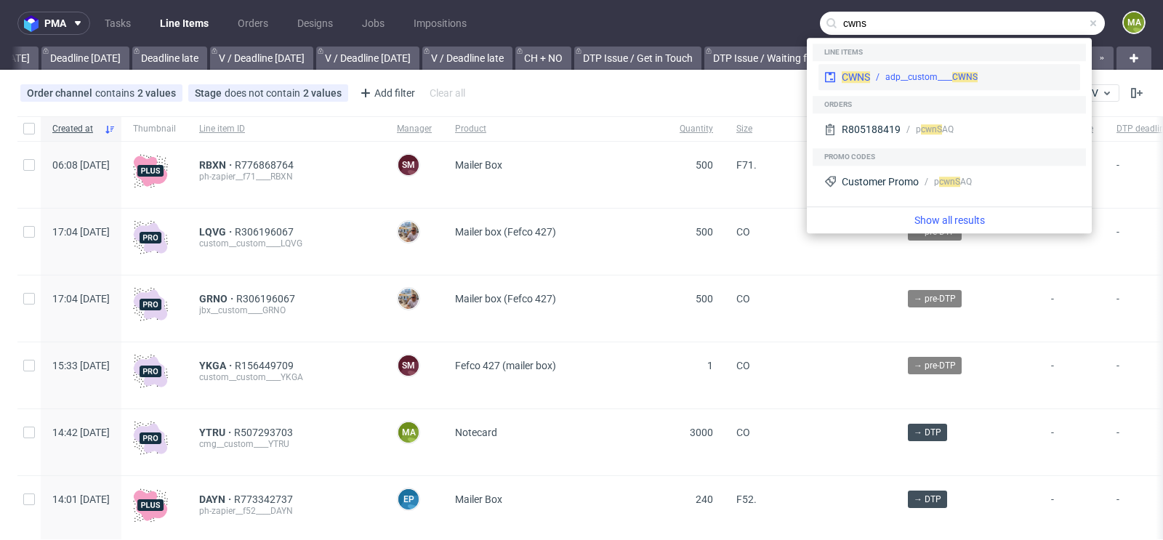
type input "cwns"
click at [944, 67] on div "CWNS adp__custom____ CWNS" at bounding box center [950, 77] width 262 height 26
